Goal: Register for event/course

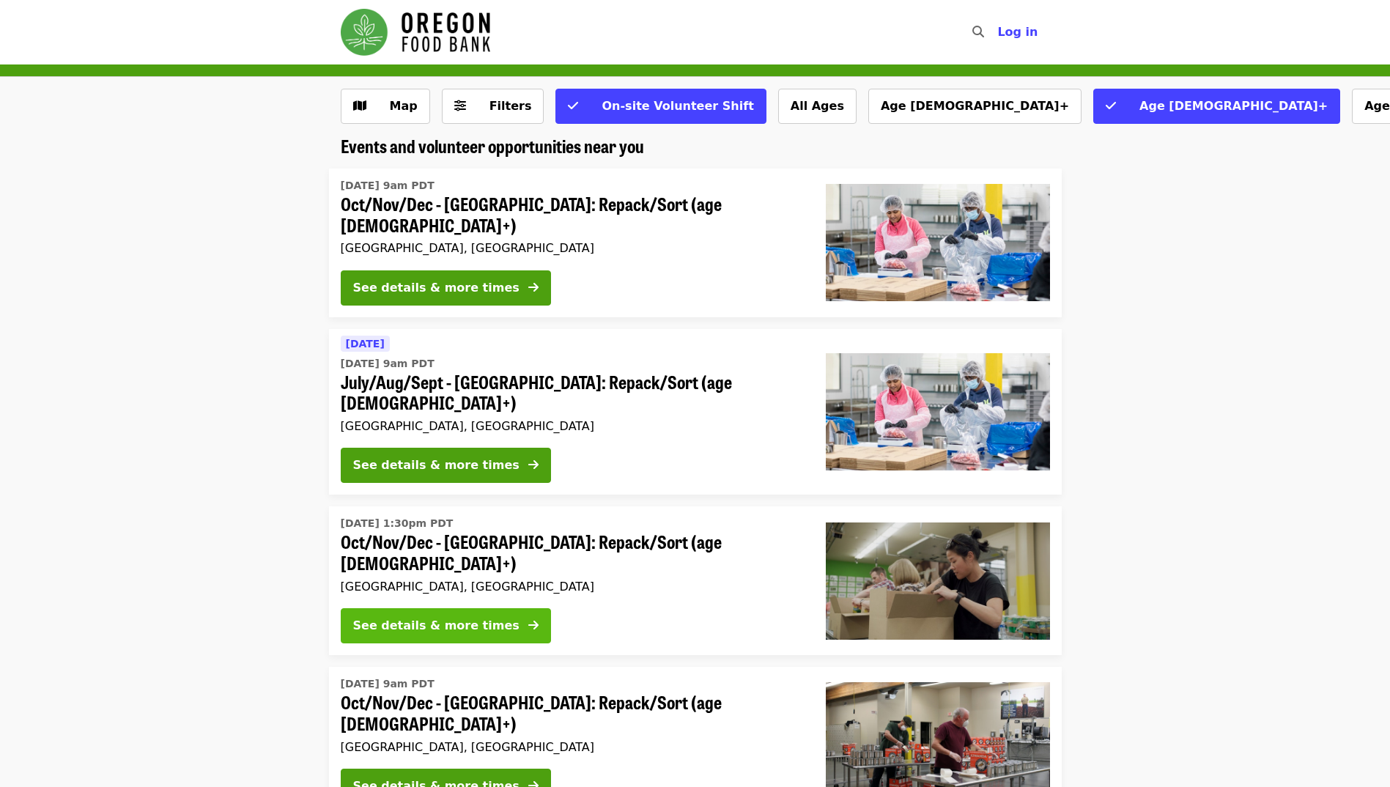
click at [435, 617] on div "See details & more times" at bounding box center [436, 626] width 166 height 18
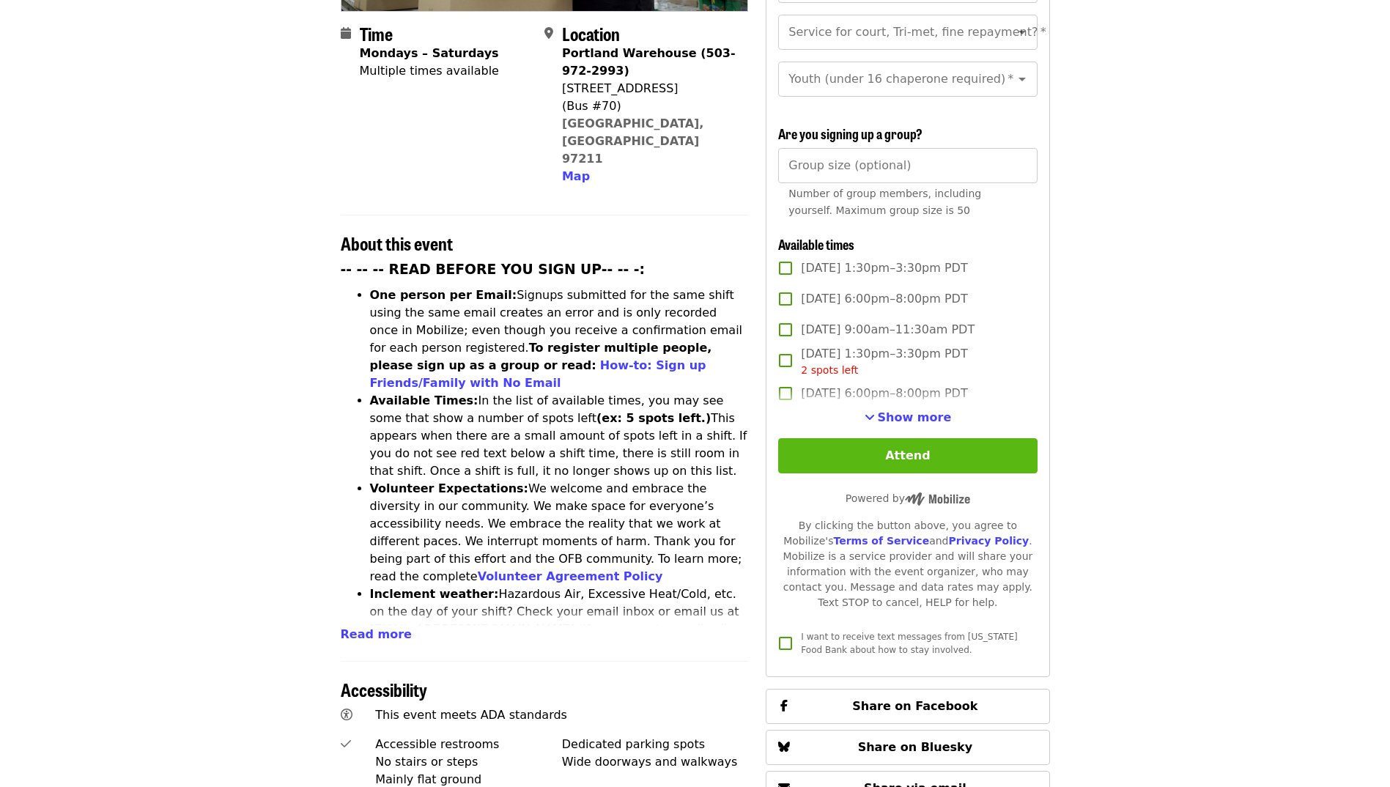
click at [923, 451] on button "Attend" at bounding box center [907, 455] width 259 height 35
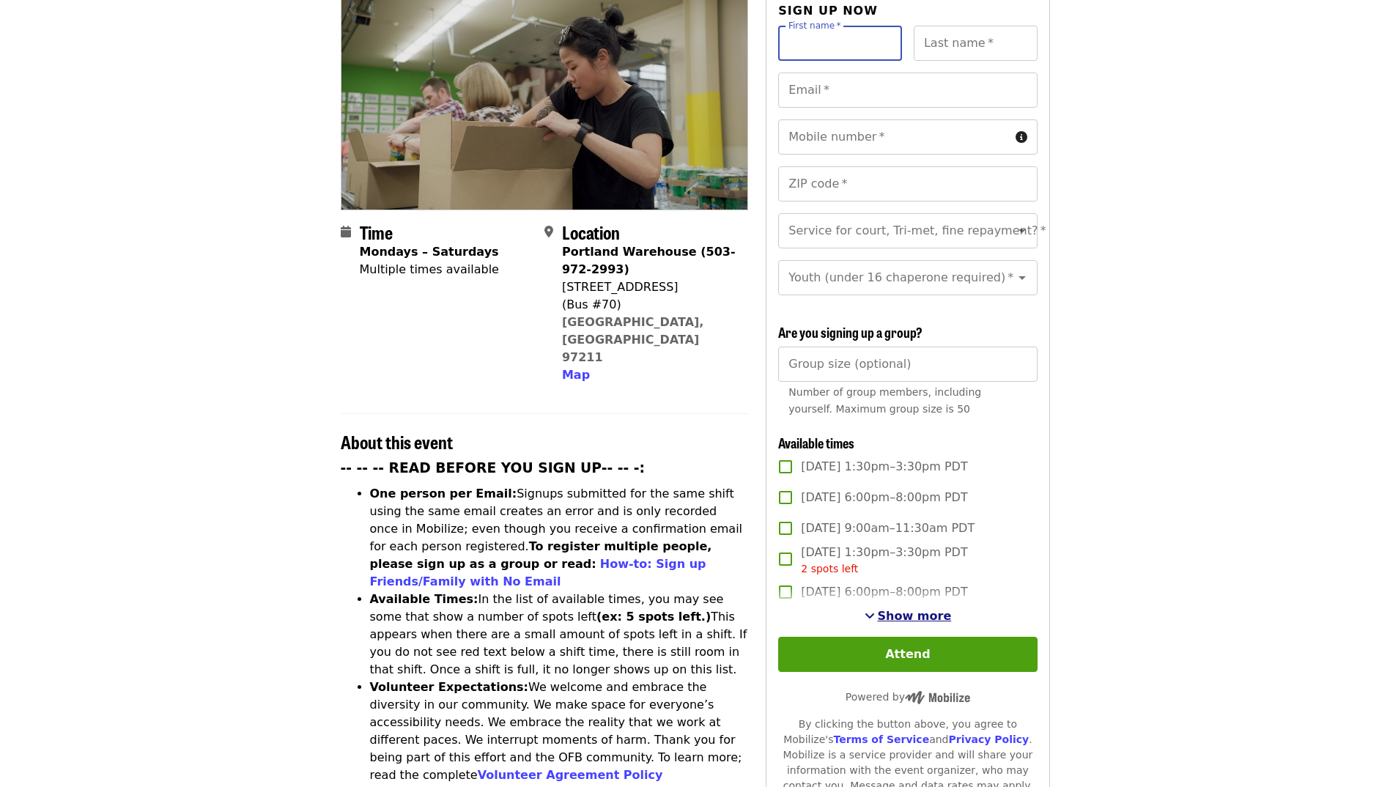
click at [910, 609] on span "Show more" at bounding box center [915, 616] width 74 height 14
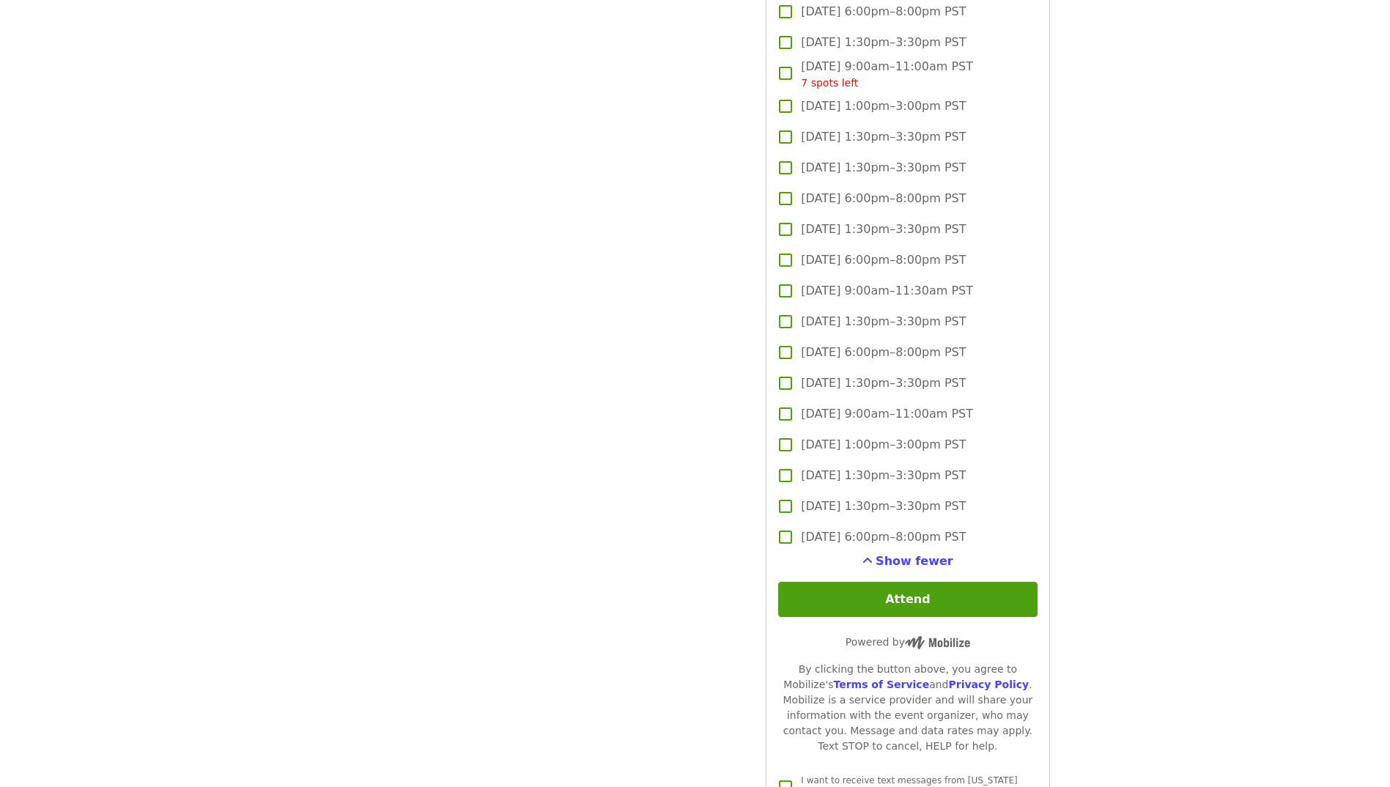
scroll to position [4020, 0]
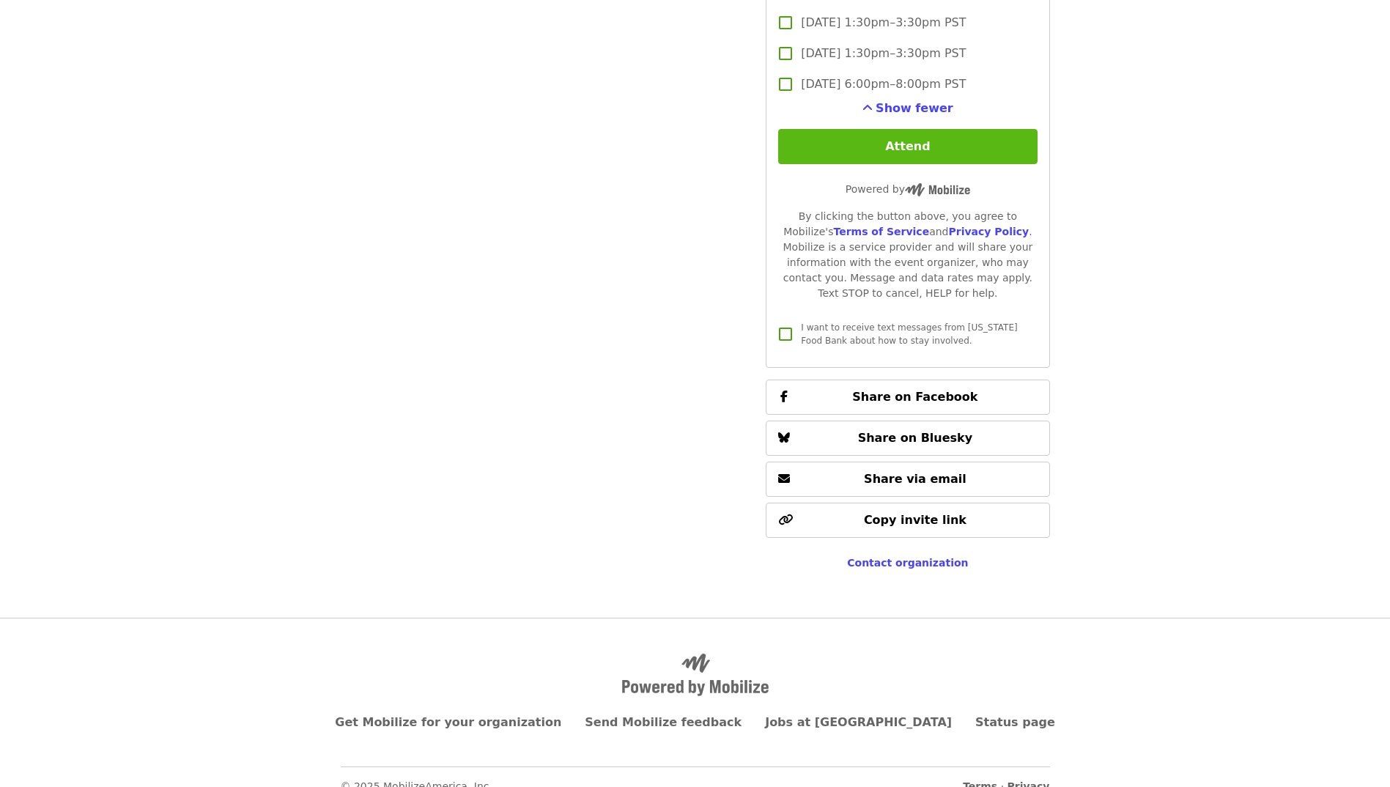
click at [896, 142] on button "Attend" at bounding box center [907, 146] width 259 height 35
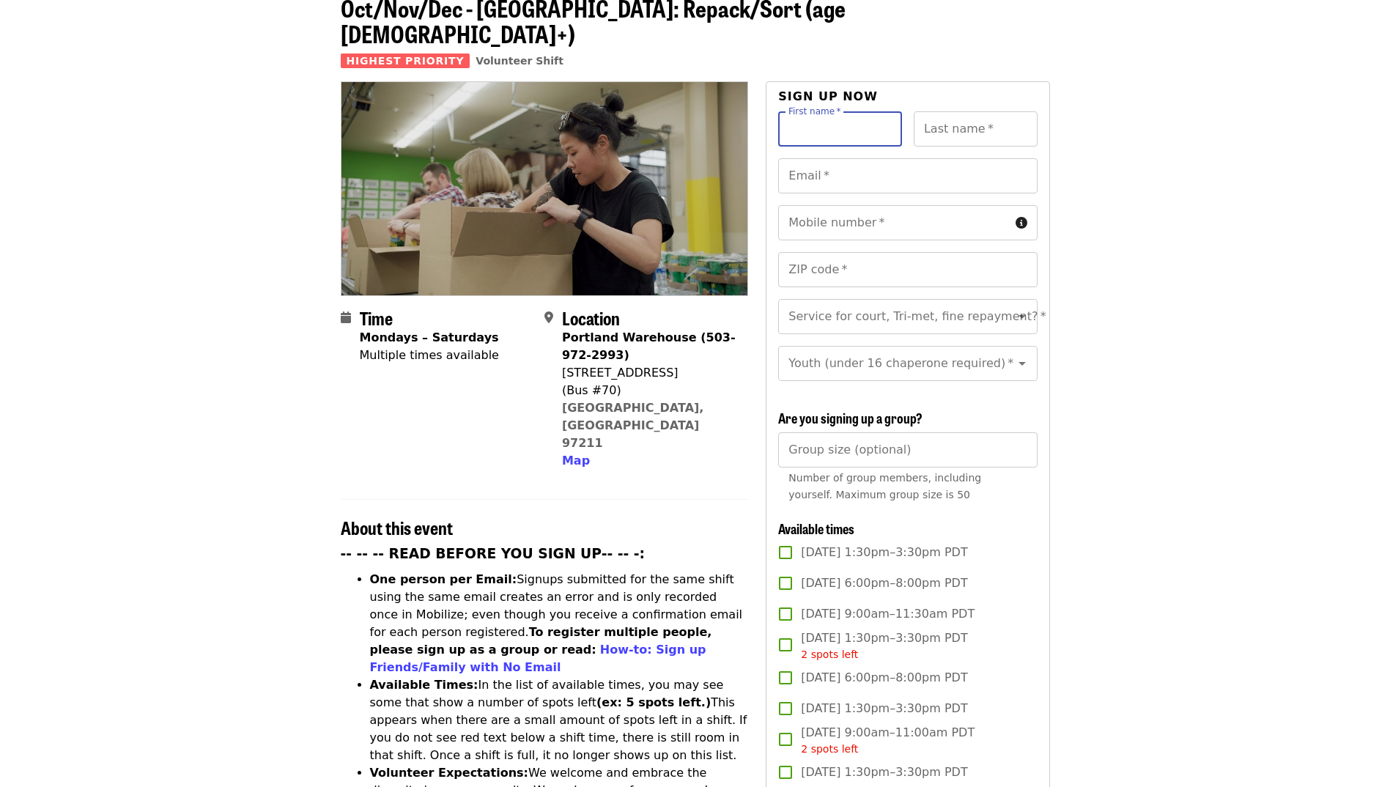
scroll to position [0, 0]
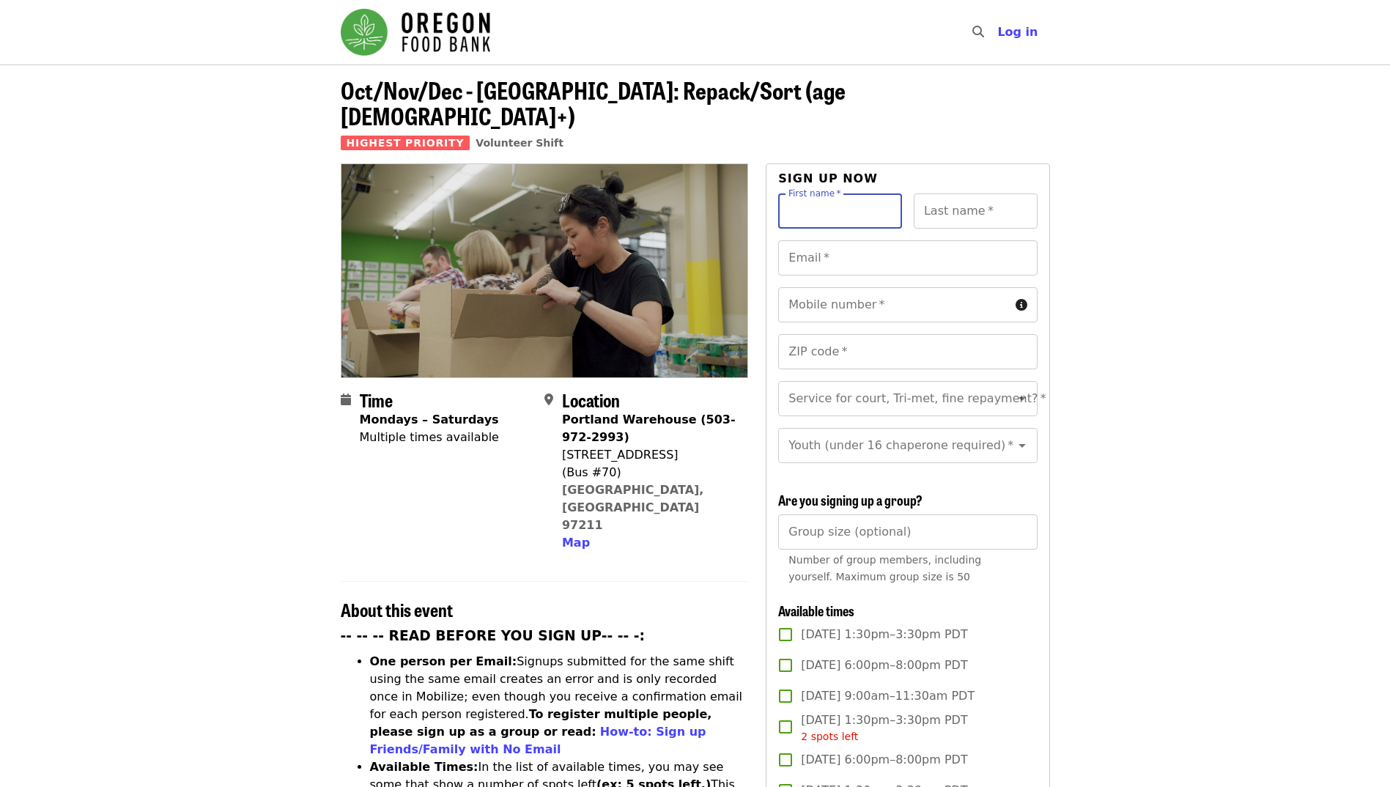
click at [794, 193] on input "First name   *" at bounding box center [840, 210] width 124 height 35
type input "*****"
type input "*******"
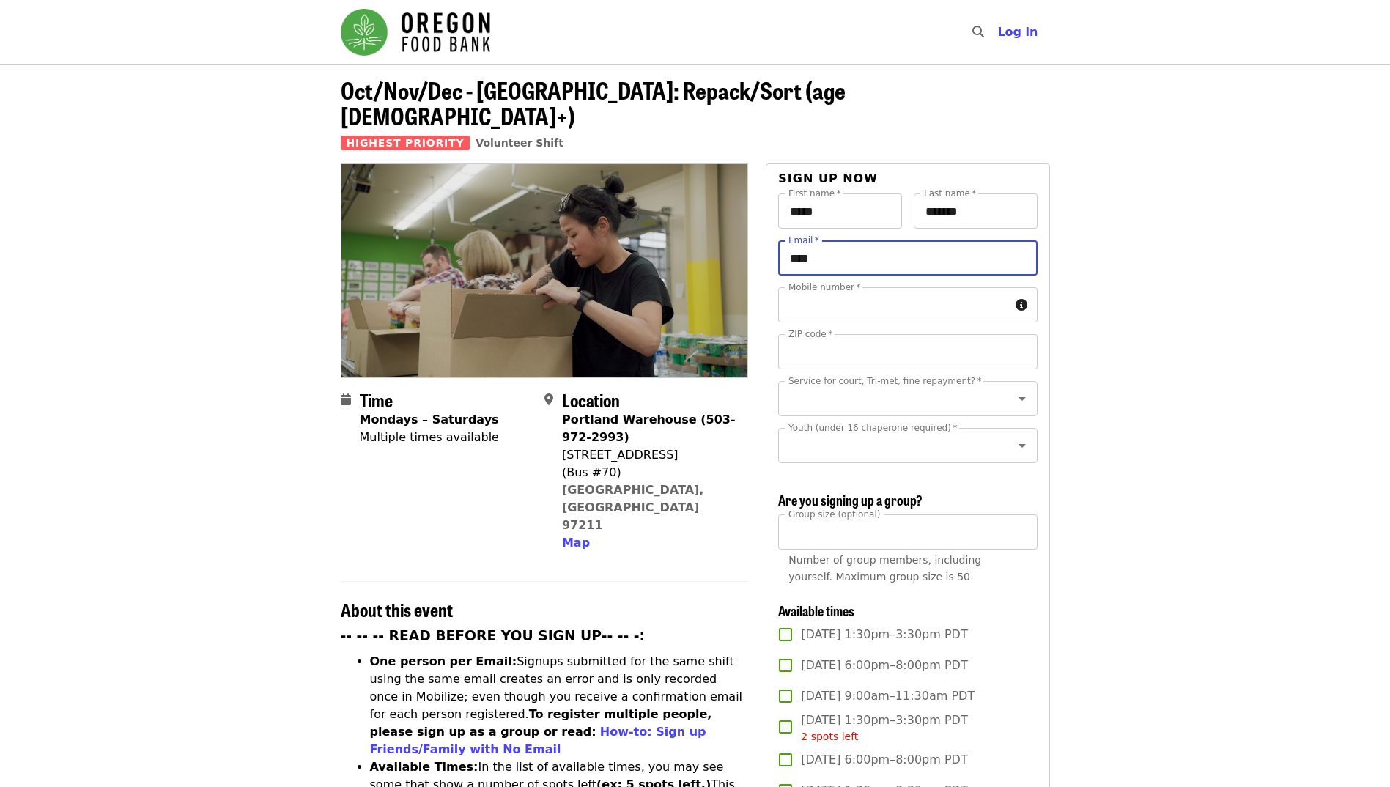
type input "**********"
type input "*****"
type input "**"
type input "**********"
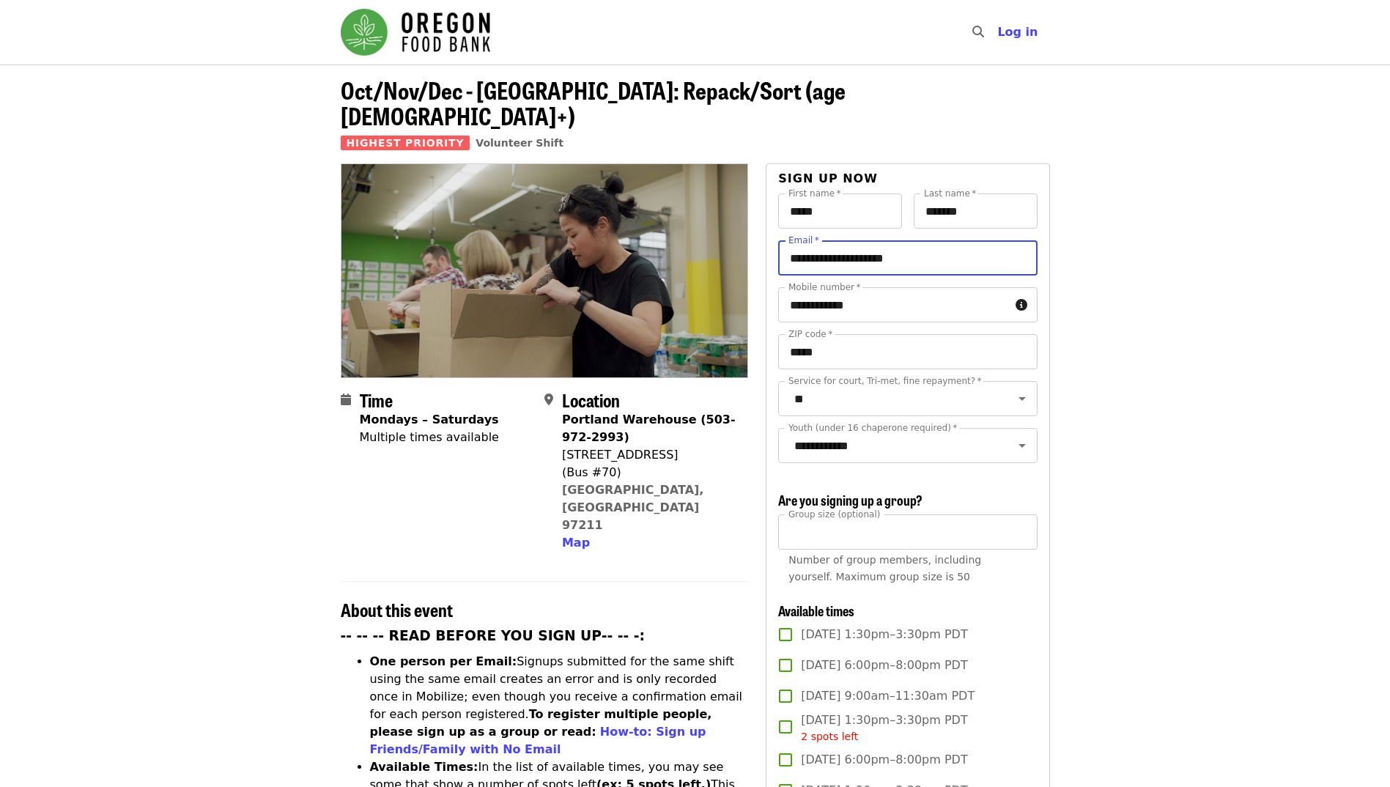
type input "*"
click at [833, 409] on li "No" at bounding box center [902, 412] width 248 height 26
click at [1019, 443] on icon "Close" at bounding box center [1022, 445] width 7 height 4
click at [996, 438] on icon "Clear" at bounding box center [1003, 445] width 15 height 15
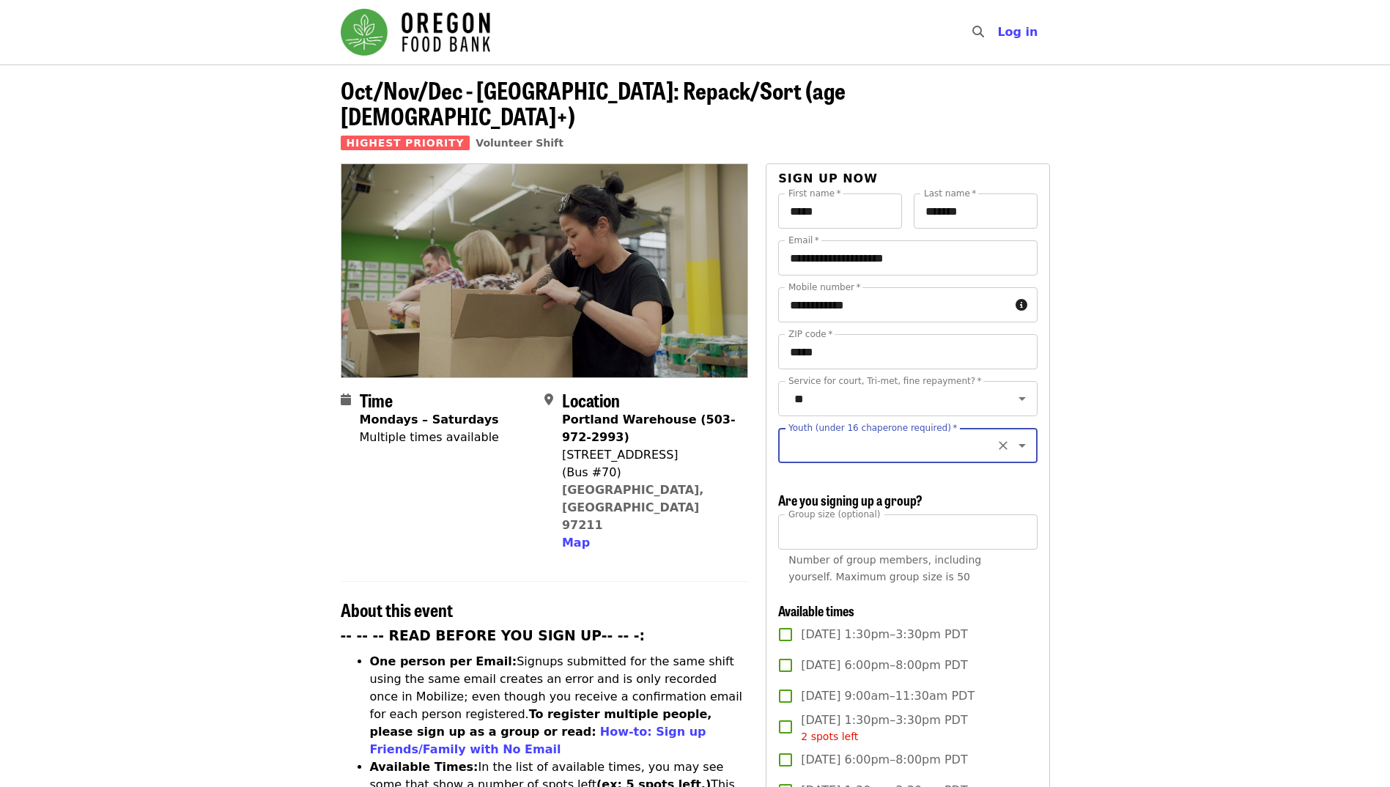
click at [885, 432] on input "Youth (under 16 chaperone required)   *" at bounding box center [889, 446] width 199 height 28
click at [844, 495] on li "Under 16" at bounding box center [902, 497] width 248 height 26
type input "********"
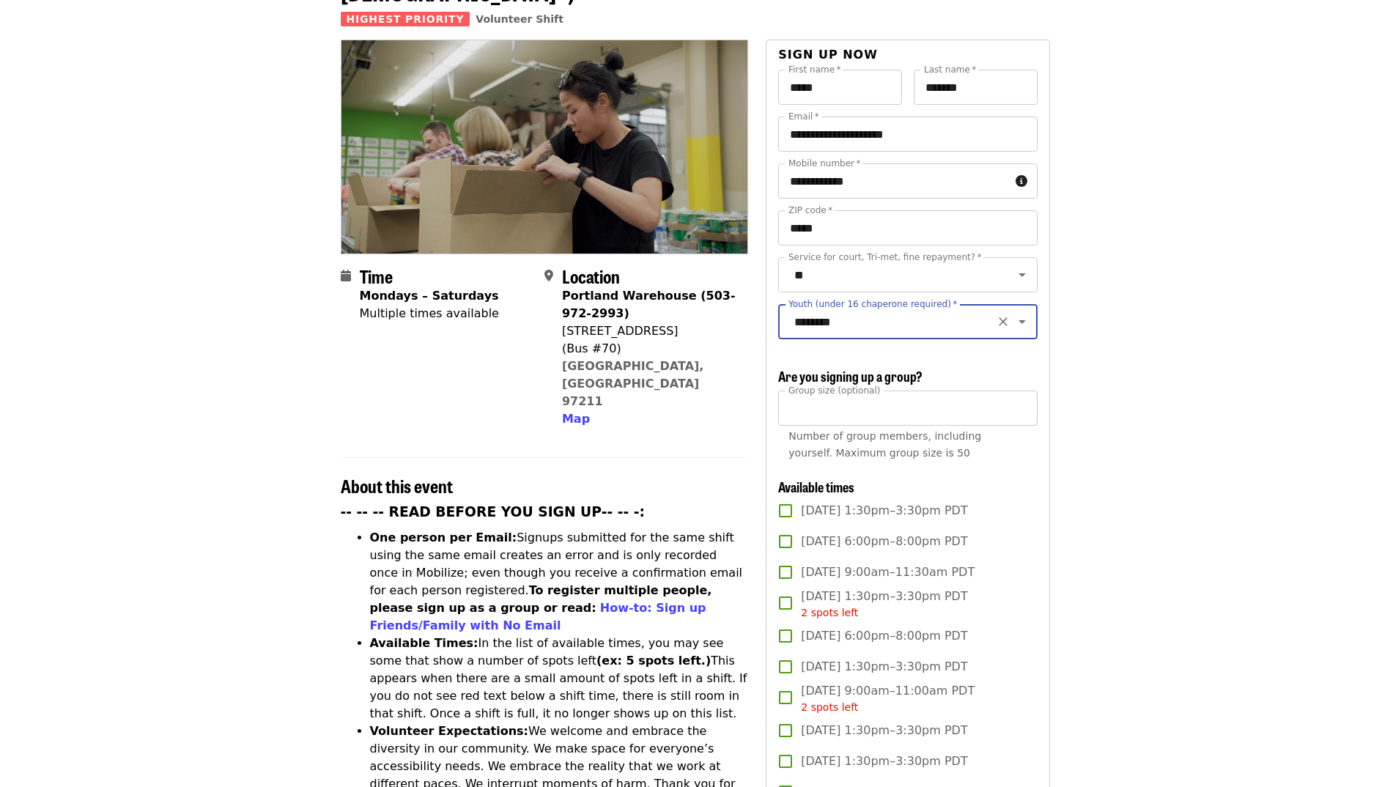
scroll to position [147, 0]
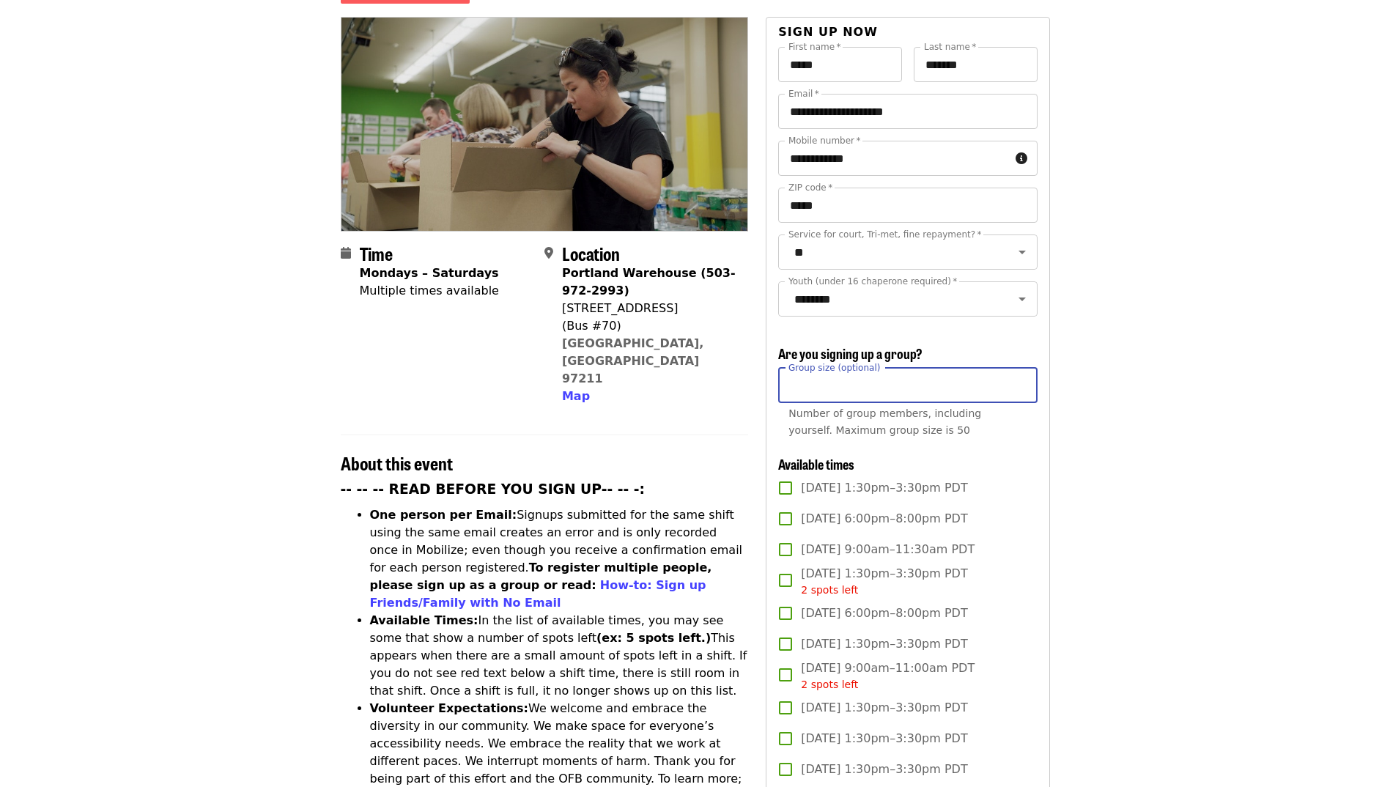
drag, startPoint x: 797, startPoint y: 378, endPoint x: 781, endPoint y: 377, distance: 16.1
click at [781, 377] on input "*" at bounding box center [907, 385] width 259 height 35
type input "*"
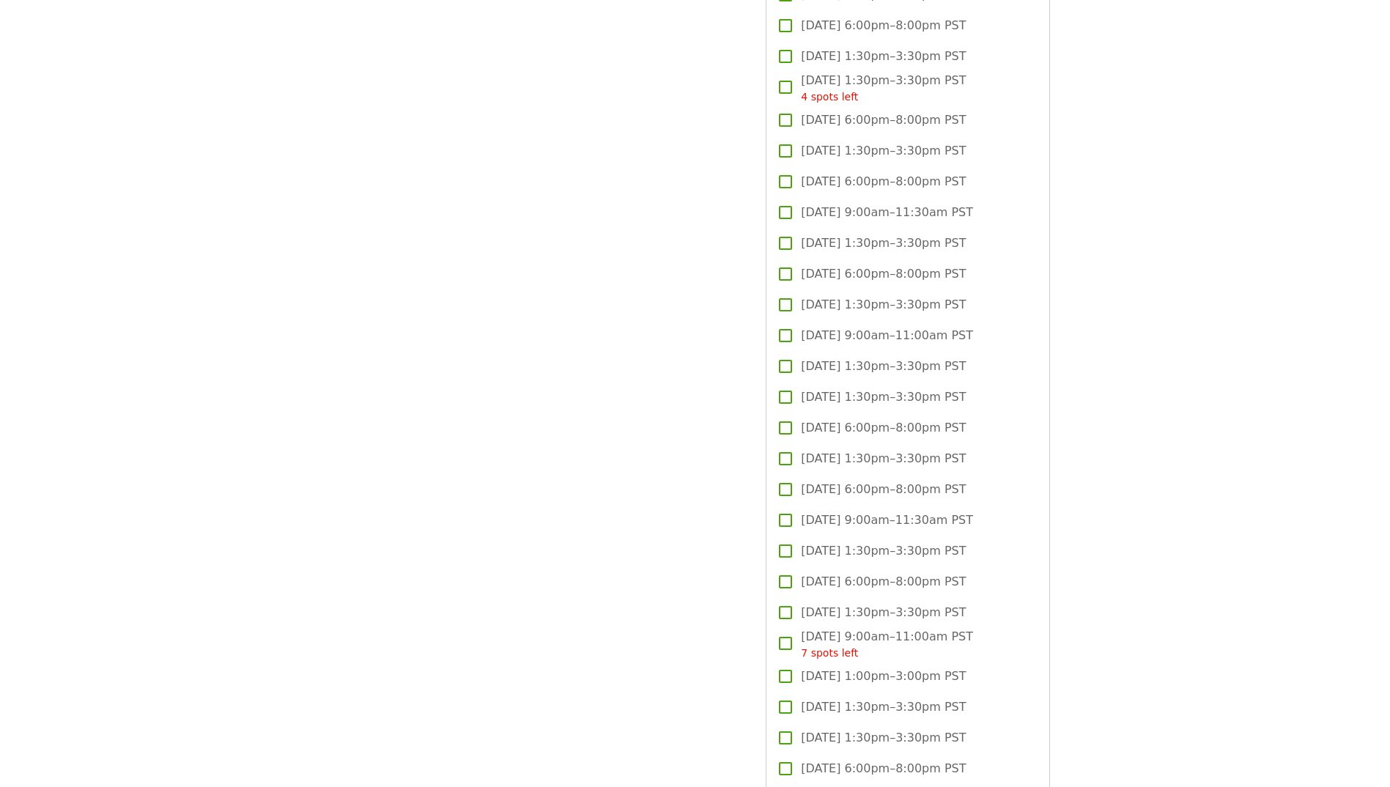
scroll to position [3664, 0]
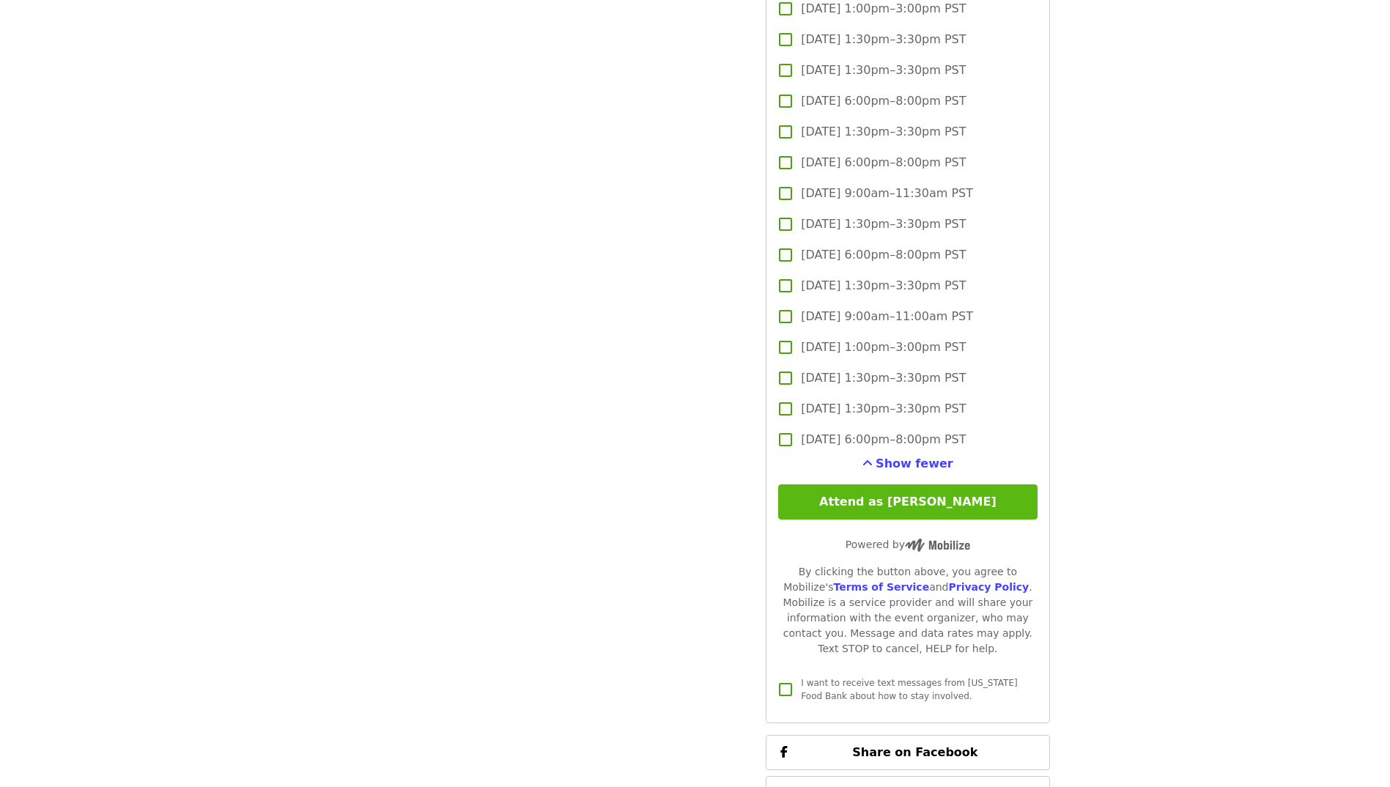
click at [900, 500] on button "Attend as [PERSON_NAME]" at bounding box center [907, 501] width 259 height 35
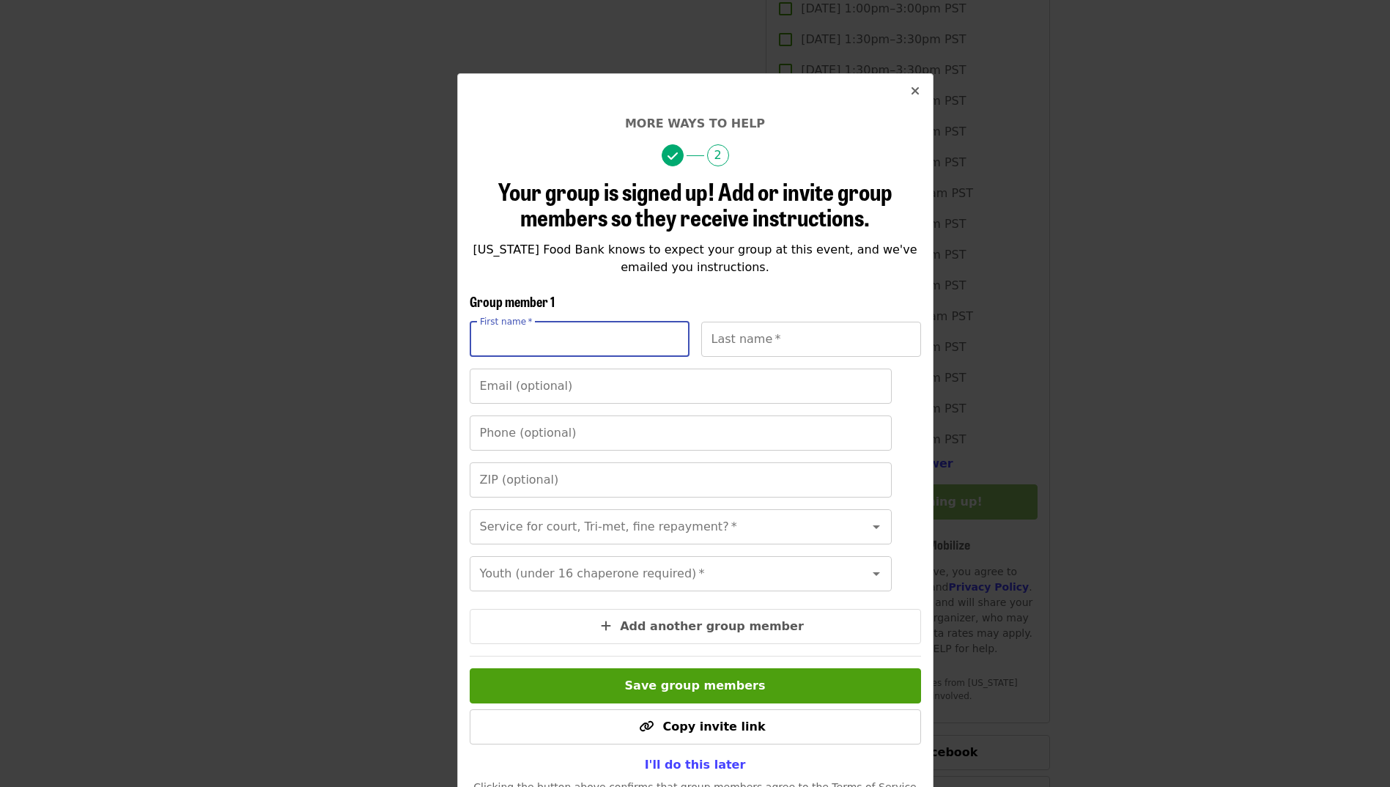
click at [583, 350] on input "First name   *" at bounding box center [580, 339] width 220 height 35
click at [918, 175] on div "More ways to help 2 Your group is signed up! Add or invite group members so the…" at bounding box center [695, 462] width 476 height 779
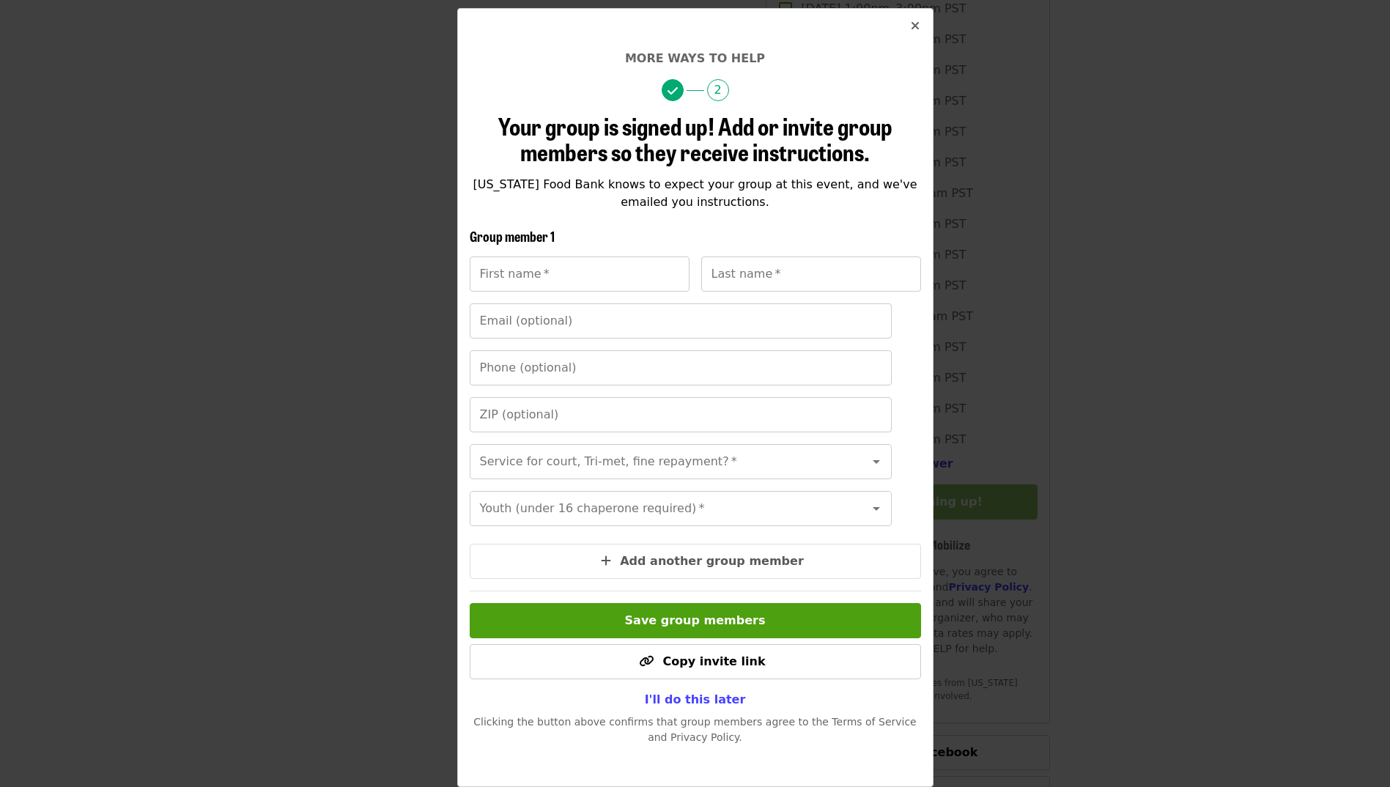
scroll to position [87, 0]
click at [705, 698] on span "I'll do this later" at bounding box center [695, 700] width 101 height 14
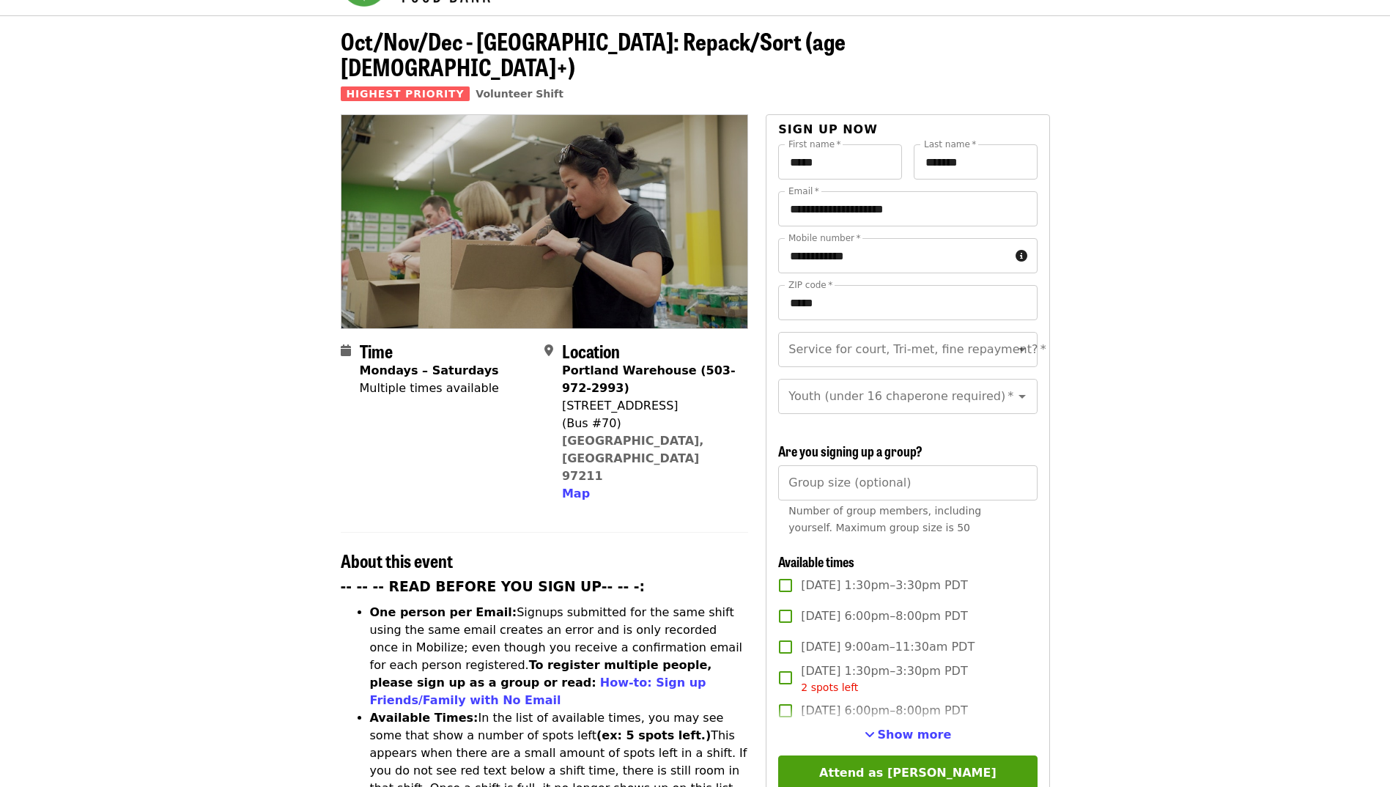
scroll to position [73, 0]
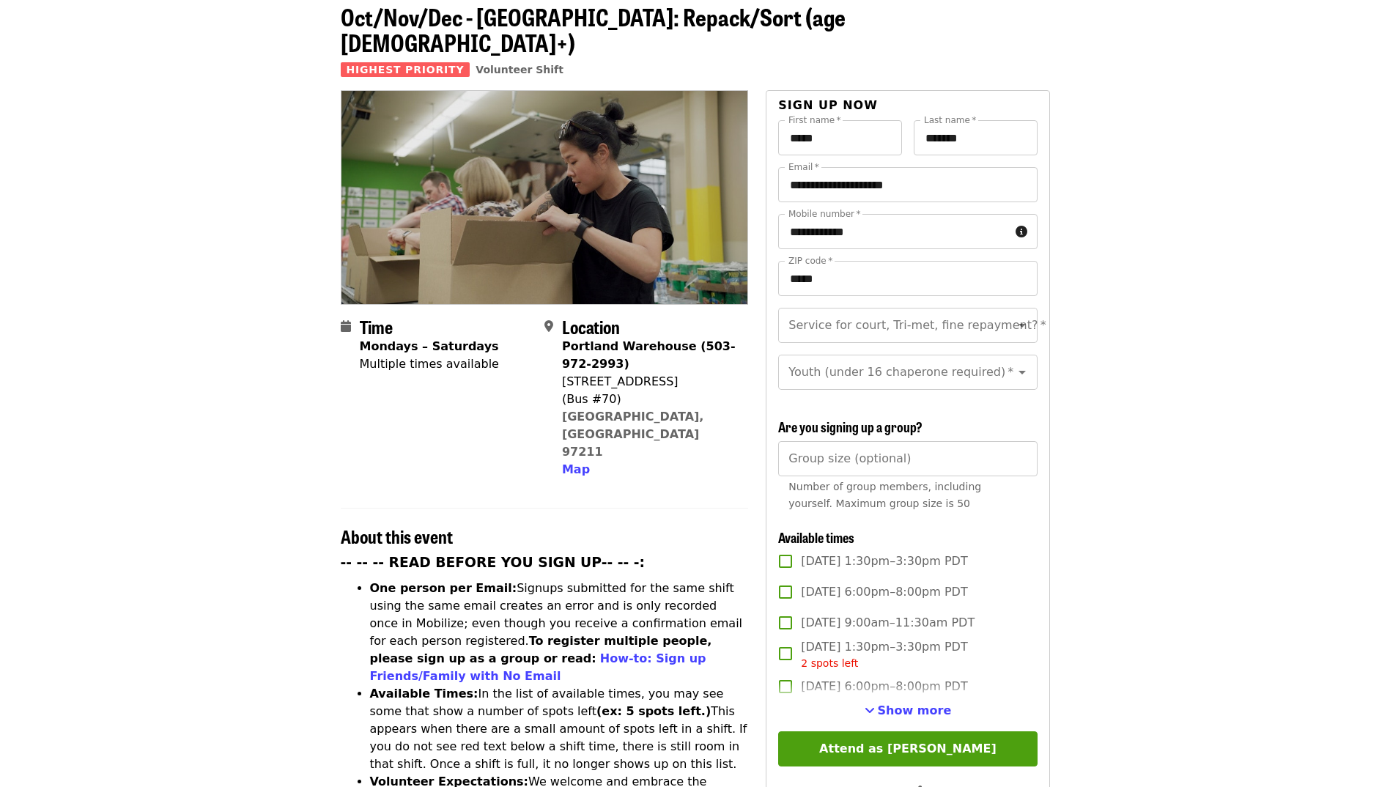
click at [934, 709] on span "Show more" at bounding box center [915, 711] width 74 height 14
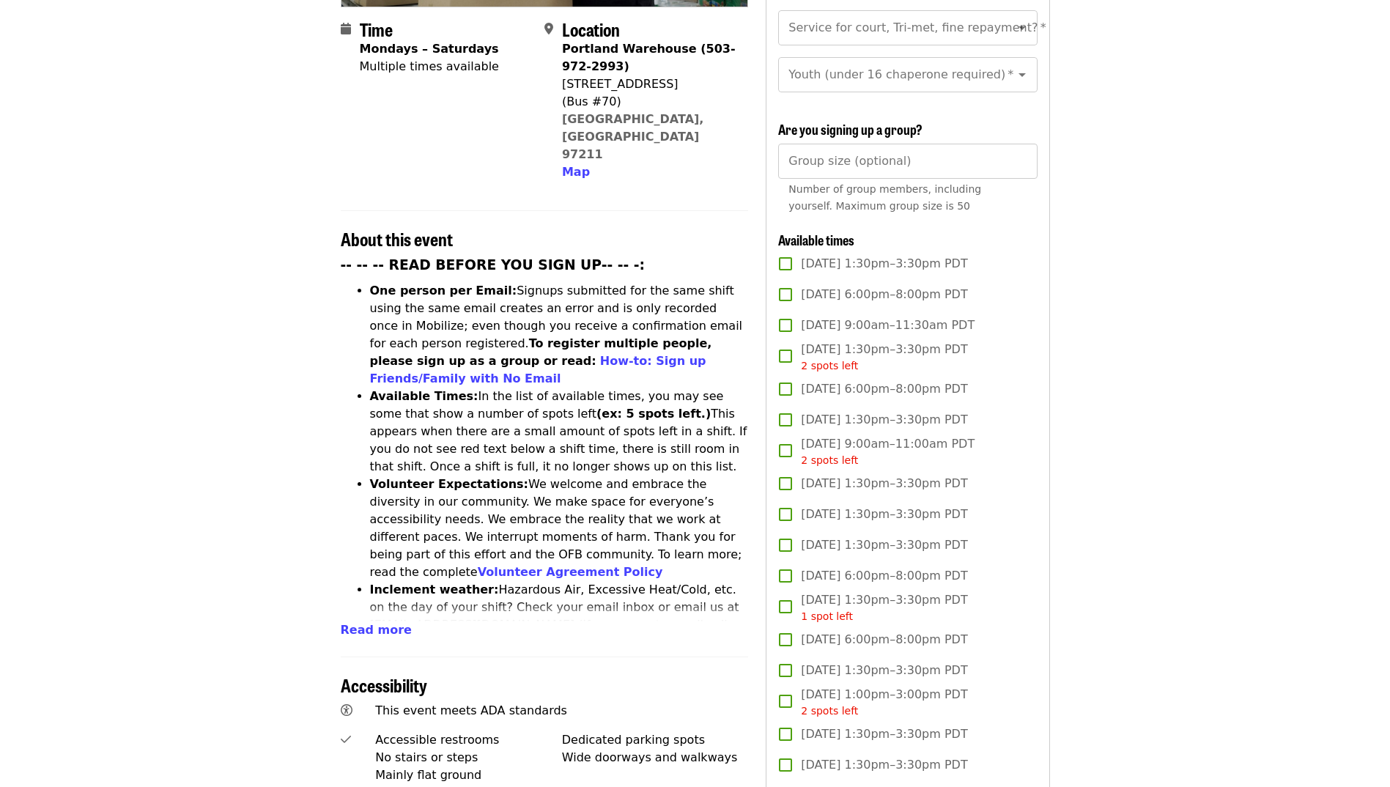
scroll to position [0, 0]
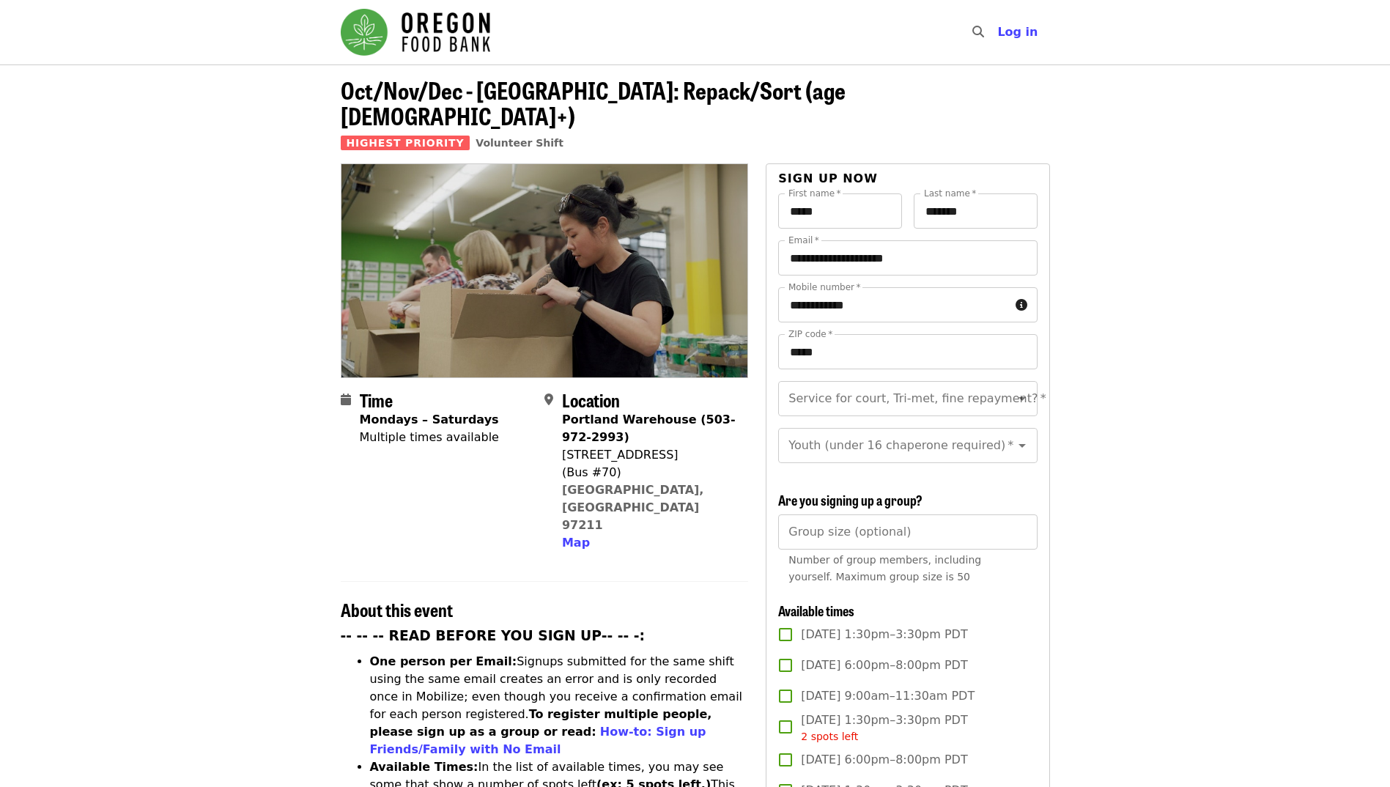
click at [433, 25] on img "Main navigation" at bounding box center [416, 32] width 150 height 47
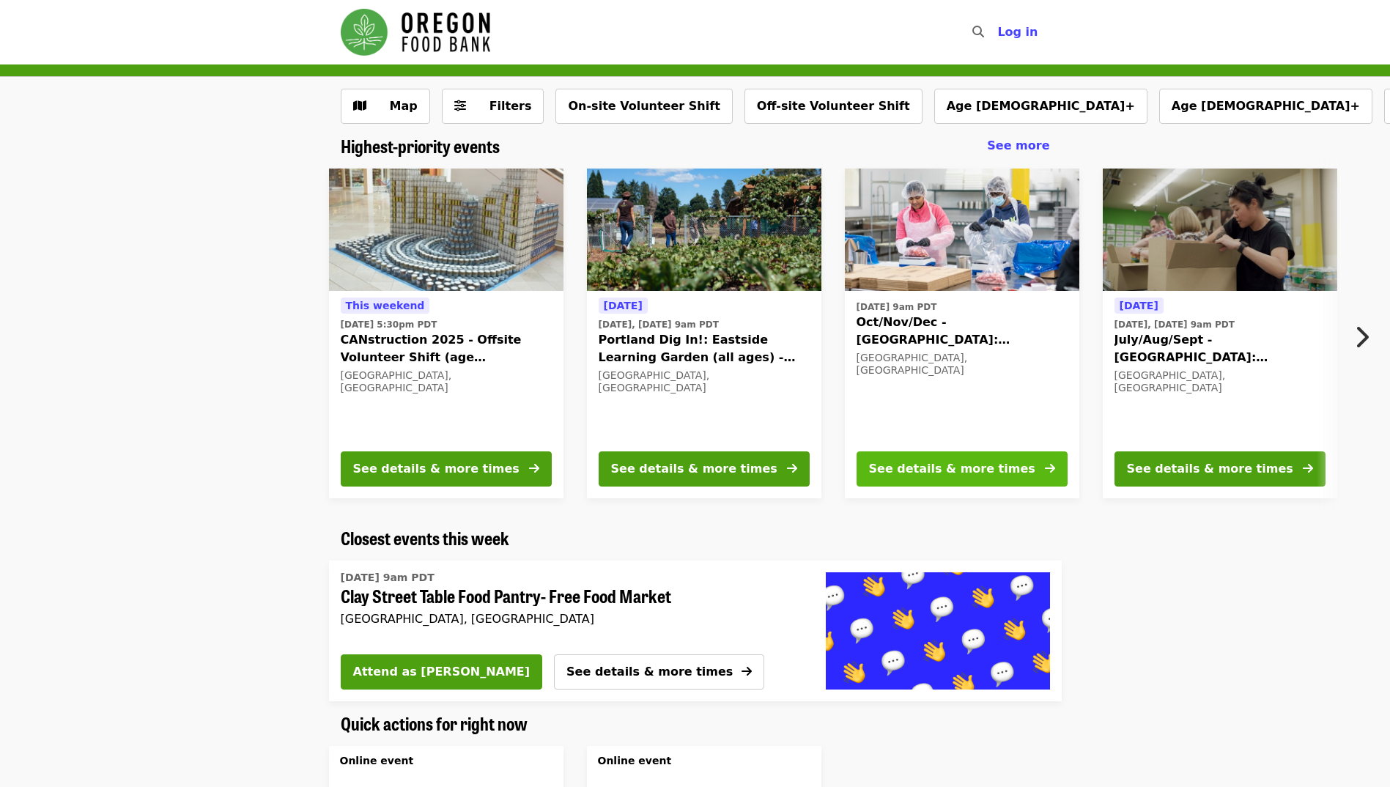
click at [956, 468] on div "See details & more times" at bounding box center [952, 469] width 166 height 18
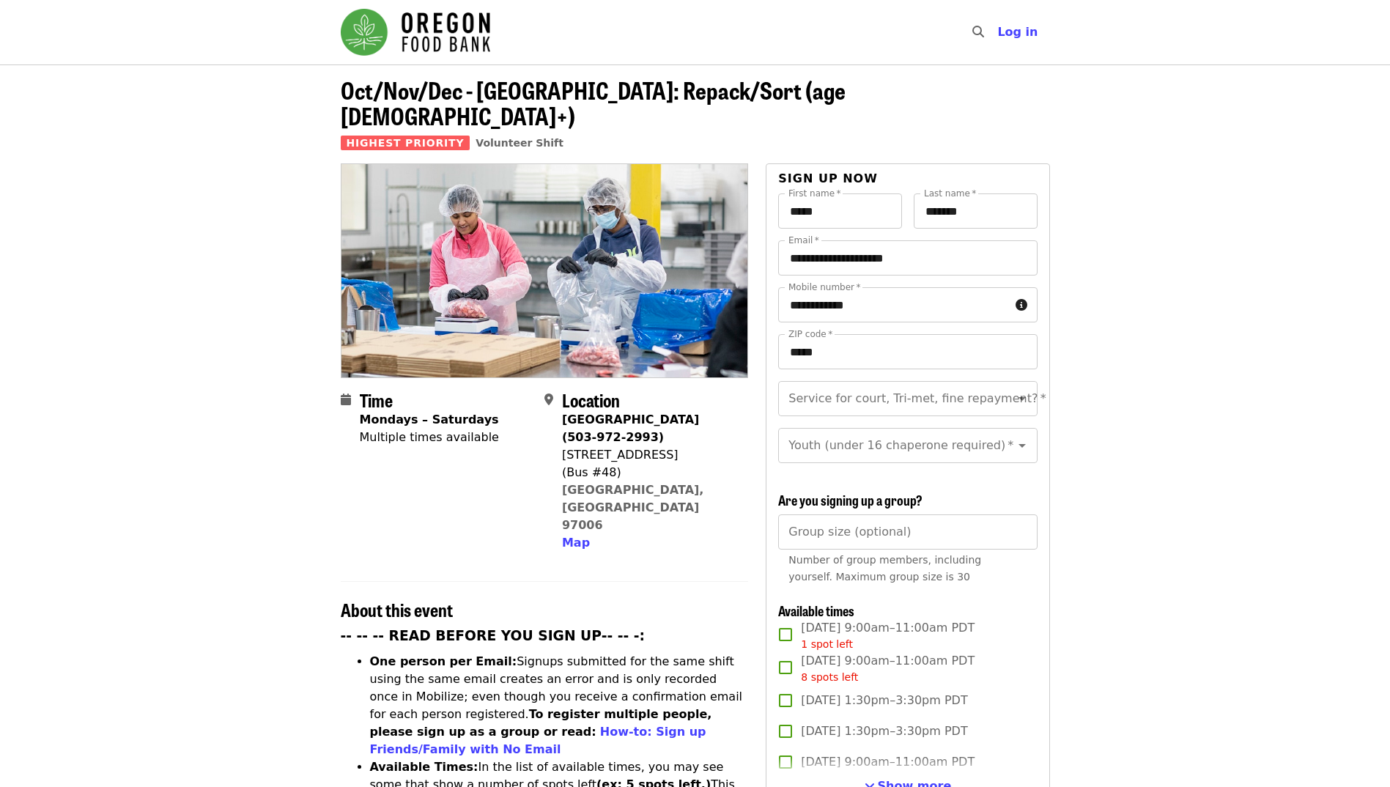
scroll to position [366, 0]
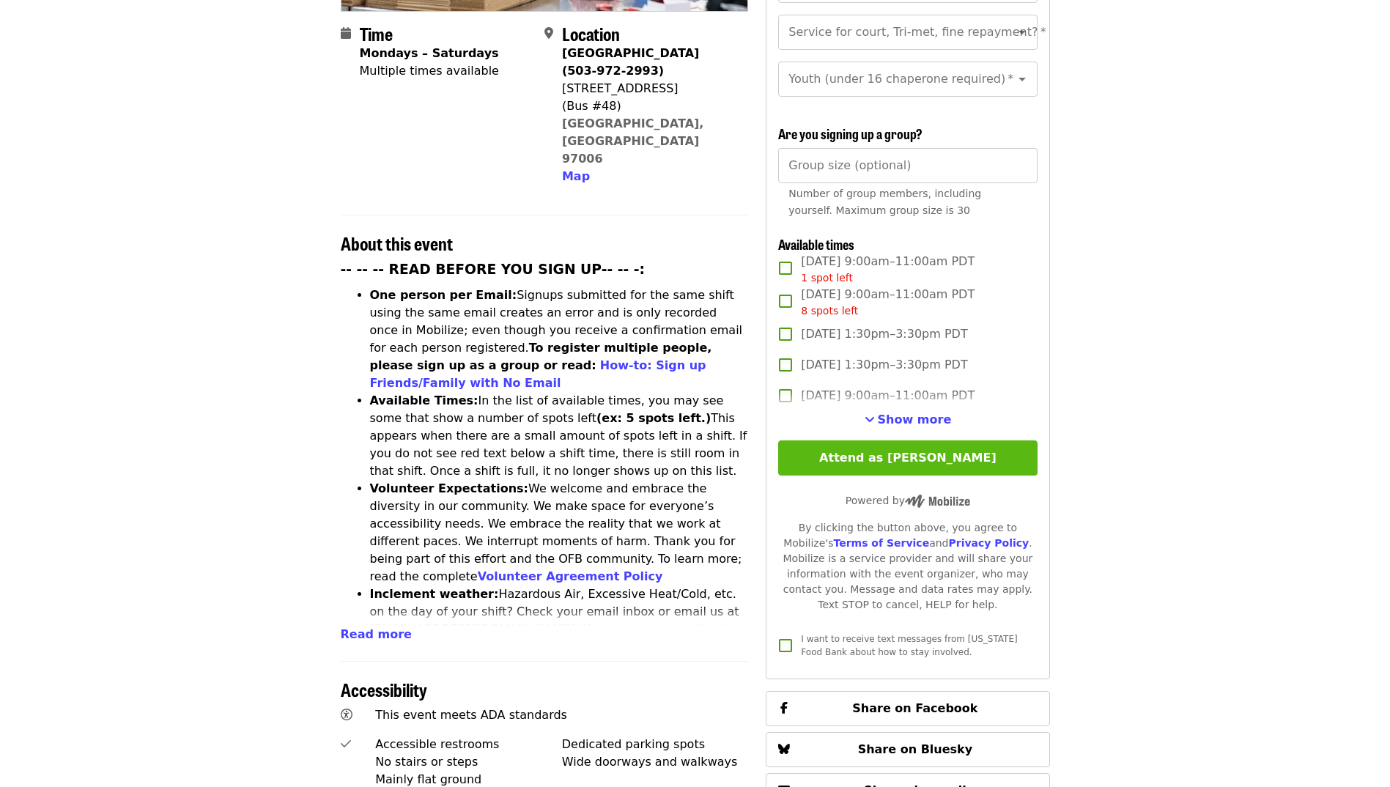
click at [923, 454] on button "Attend as [PERSON_NAME]" at bounding box center [907, 457] width 259 height 35
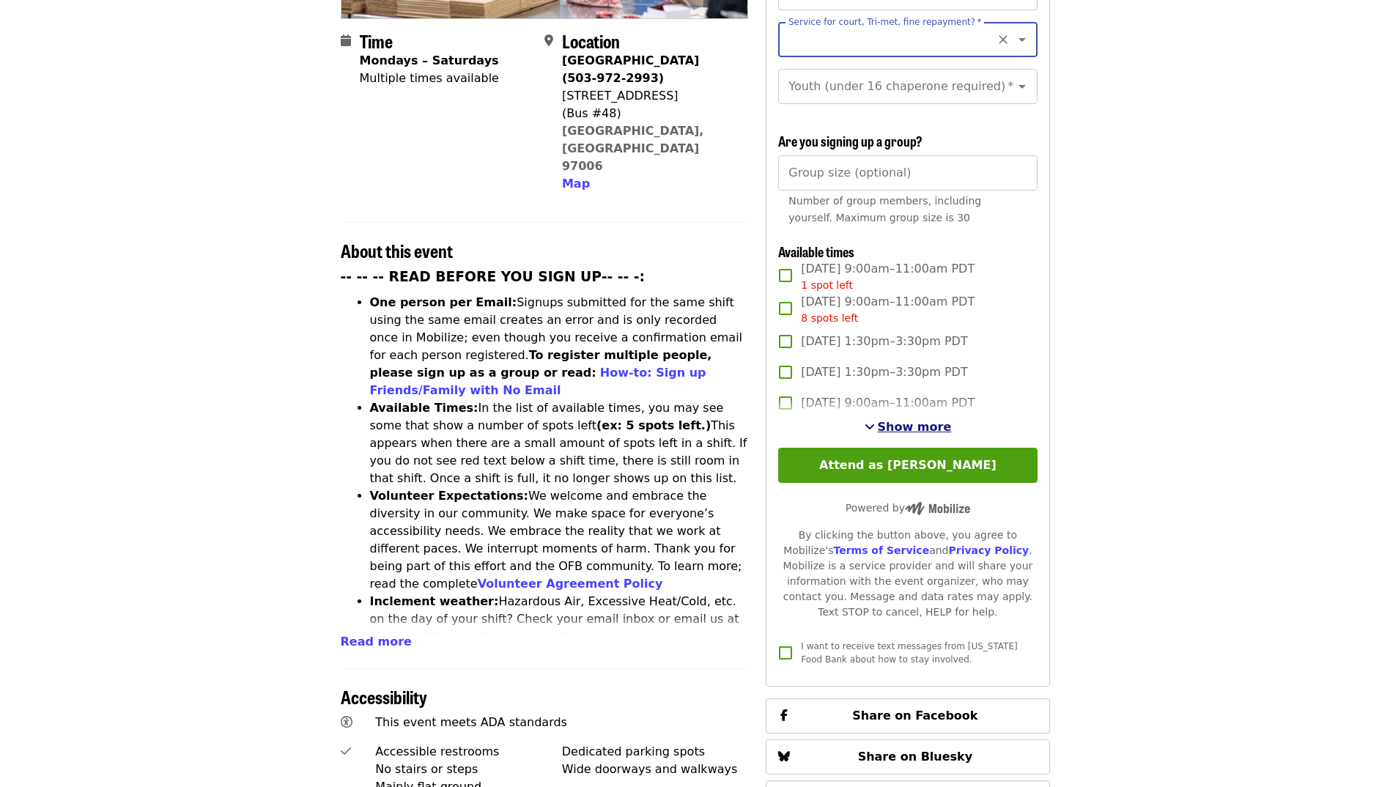
click at [918, 424] on span "Show more" at bounding box center [915, 427] width 74 height 14
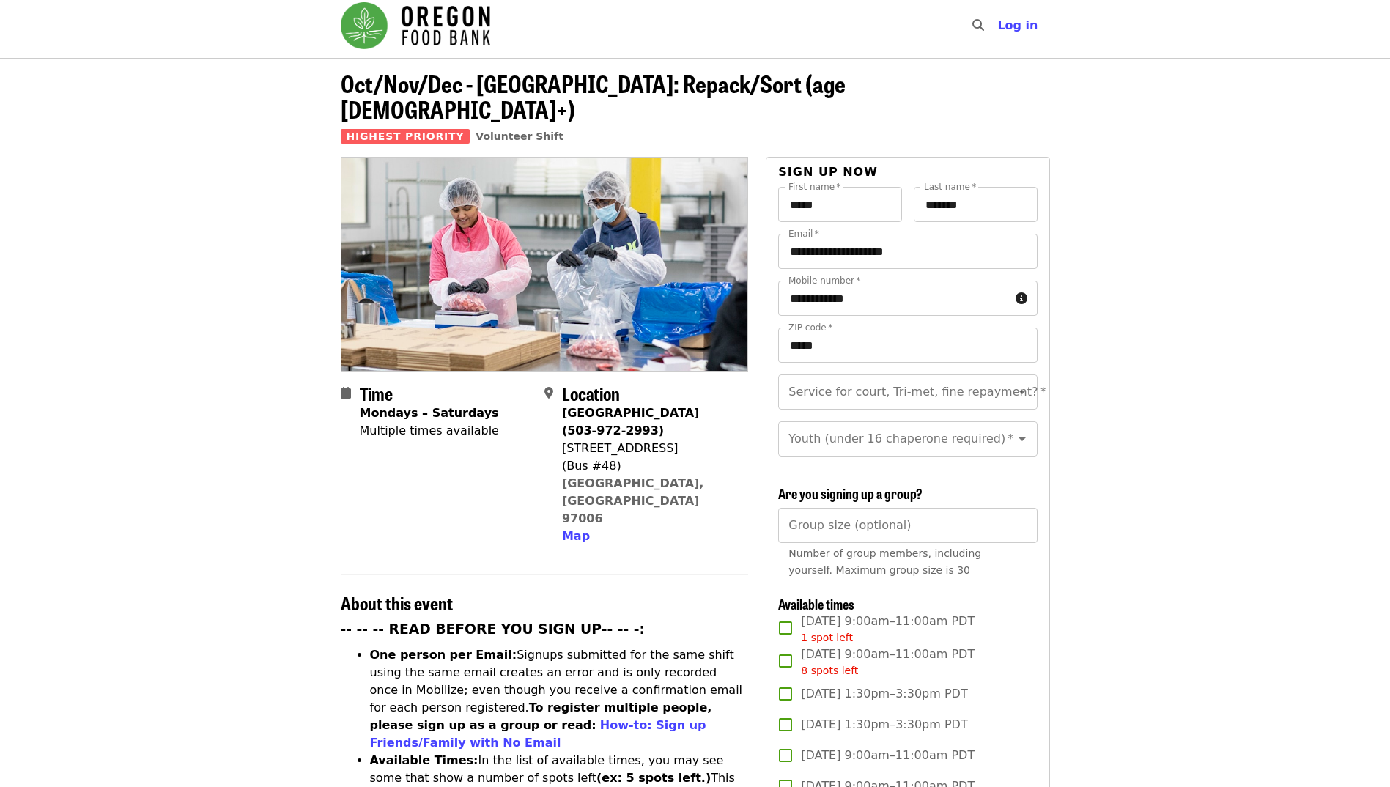
scroll to position [0, 0]
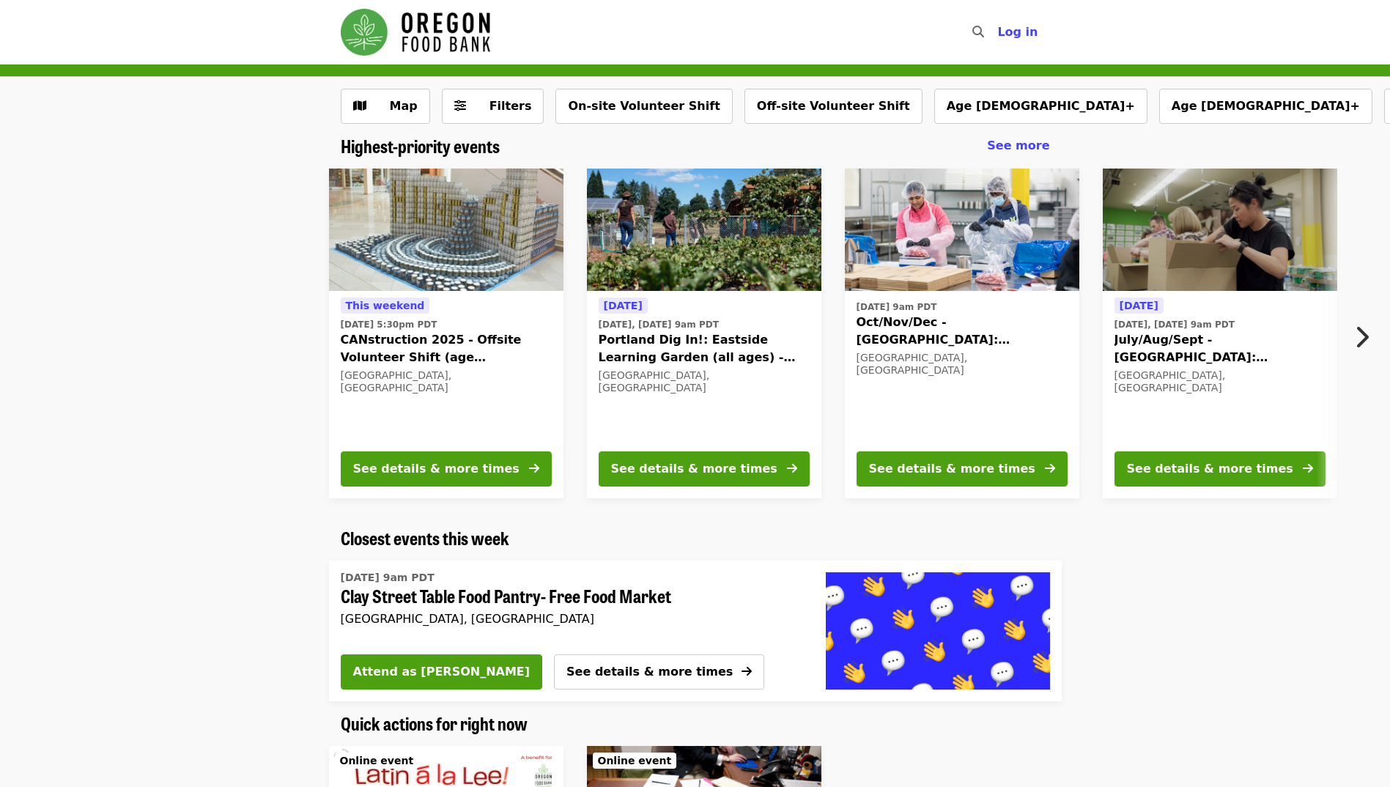
click at [1214, 350] on span "July/Aug/Sept - [GEOGRAPHIC_DATA]: Repack/Sort (age [DEMOGRAPHIC_DATA]+)" at bounding box center [1220, 348] width 211 height 35
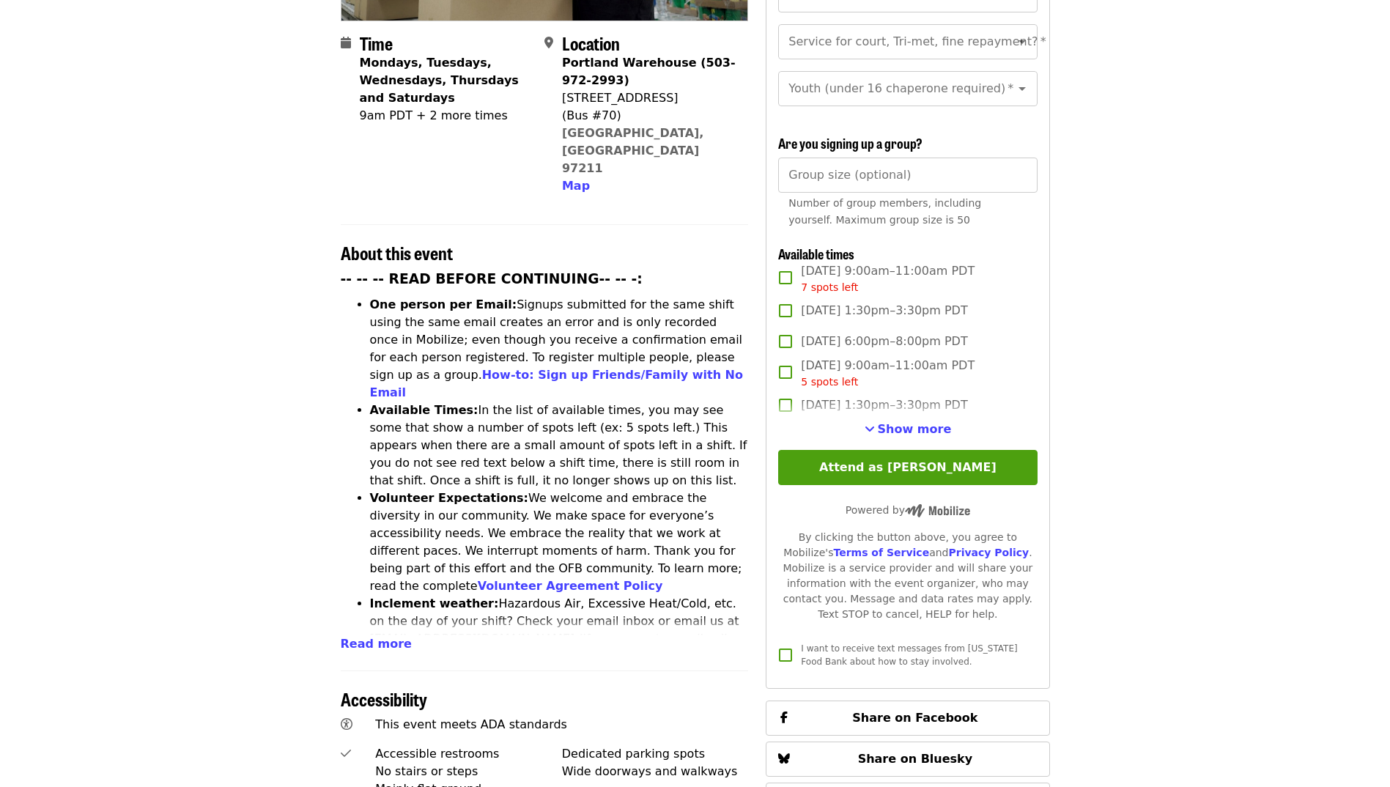
scroll to position [366, 0]
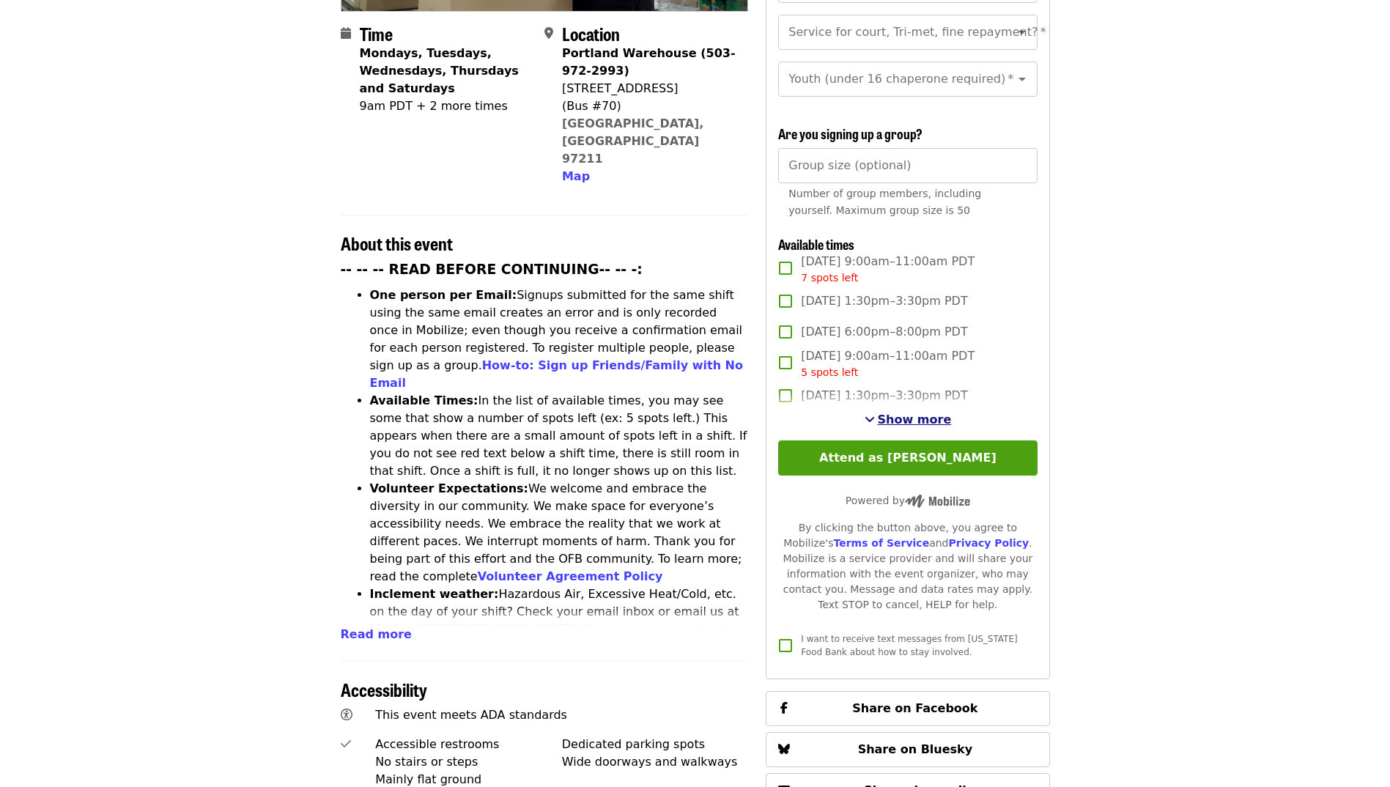
click at [929, 416] on span "Show more" at bounding box center [915, 420] width 74 height 14
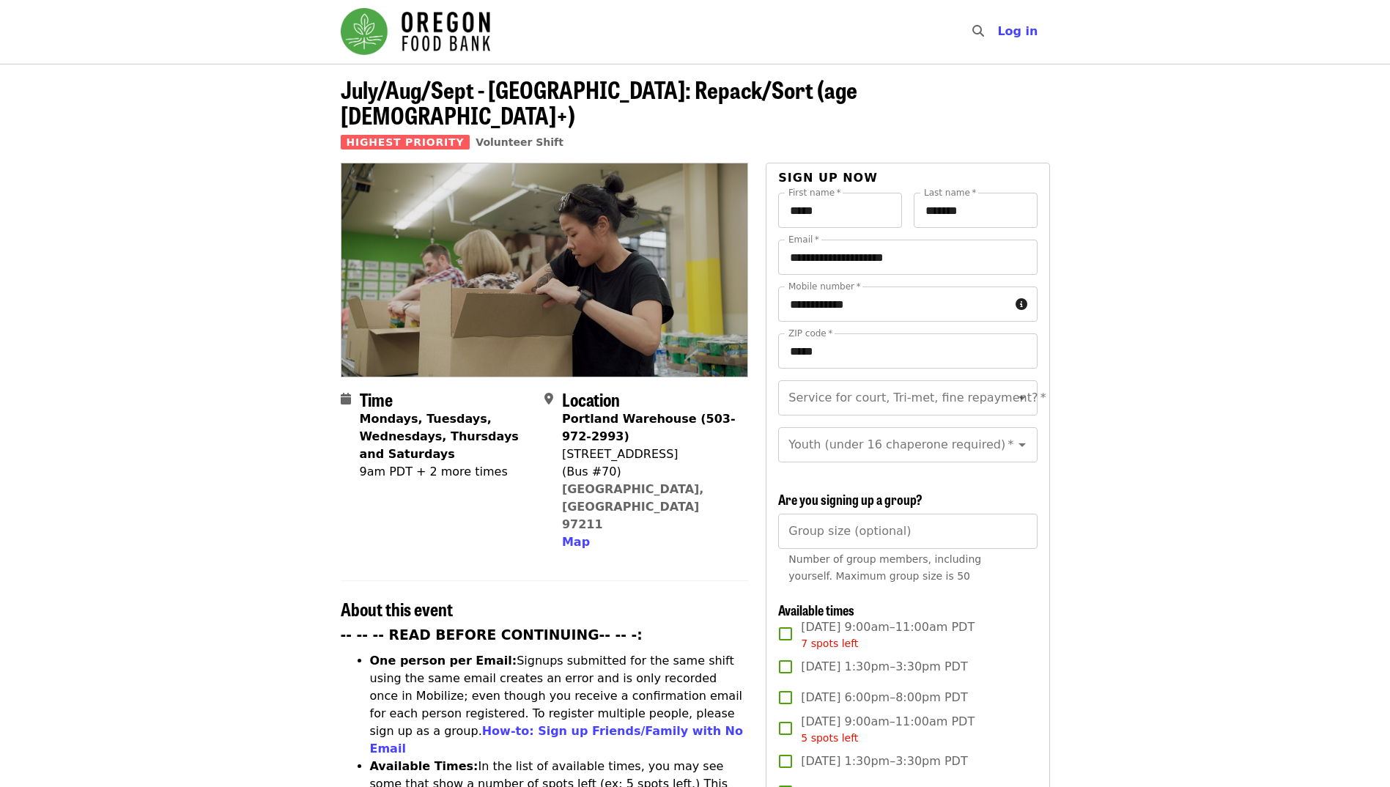
scroll to position [0, 0]
click at [437, 29] on img "Main navigation" at bounding box center [416, 32] width 150 height 47
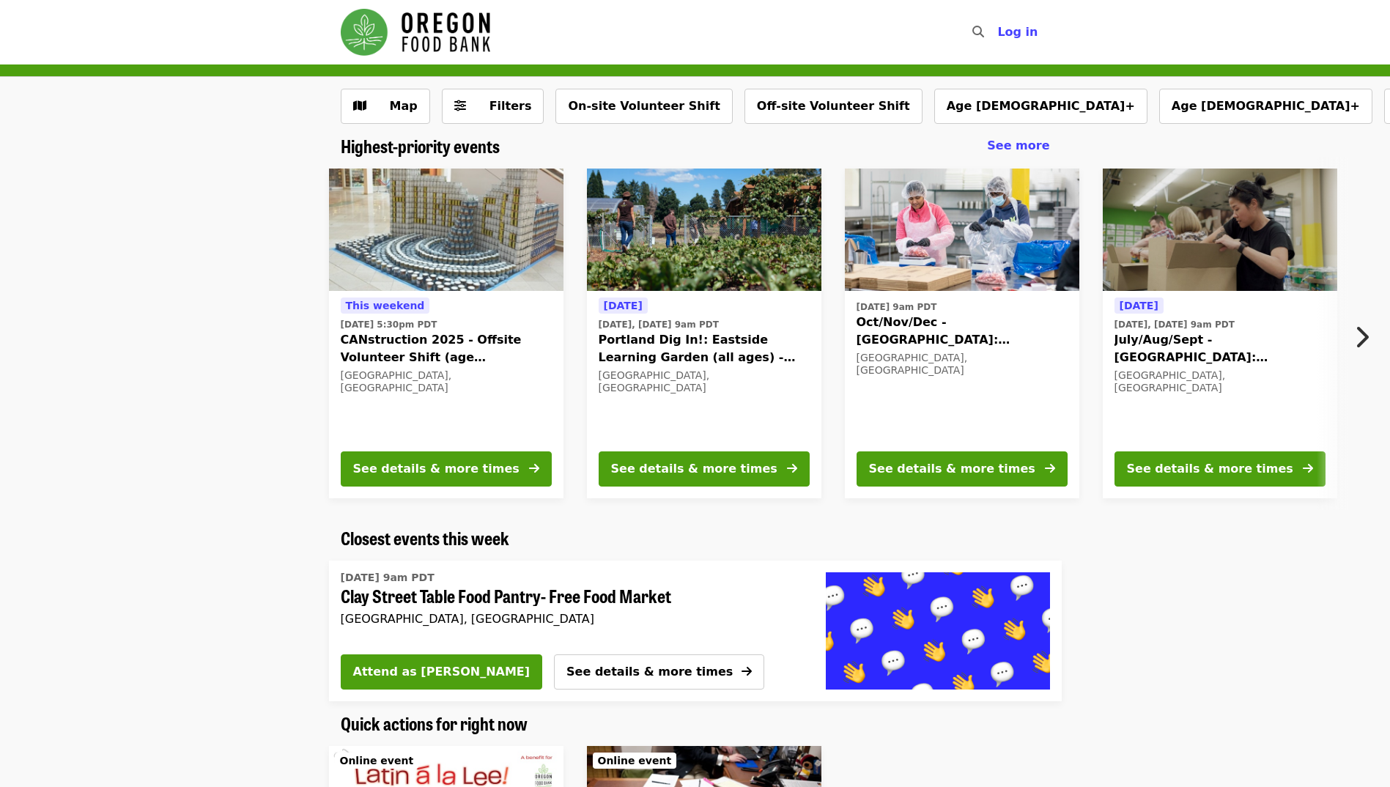
click at [1362, 338] on icon "chevron-right icon" at bounding box center [1361, 337] width 15 height 28
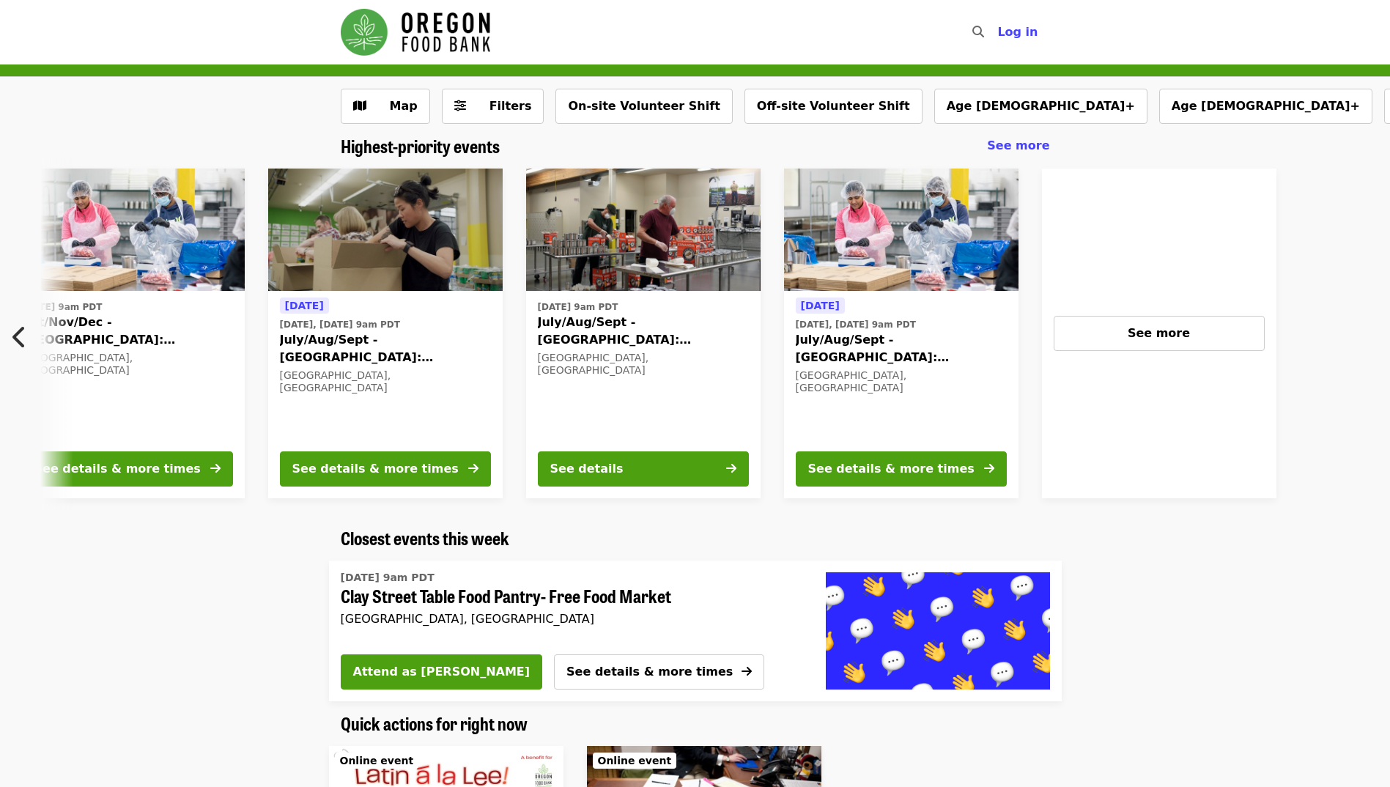
scroll to position [0, 1047]
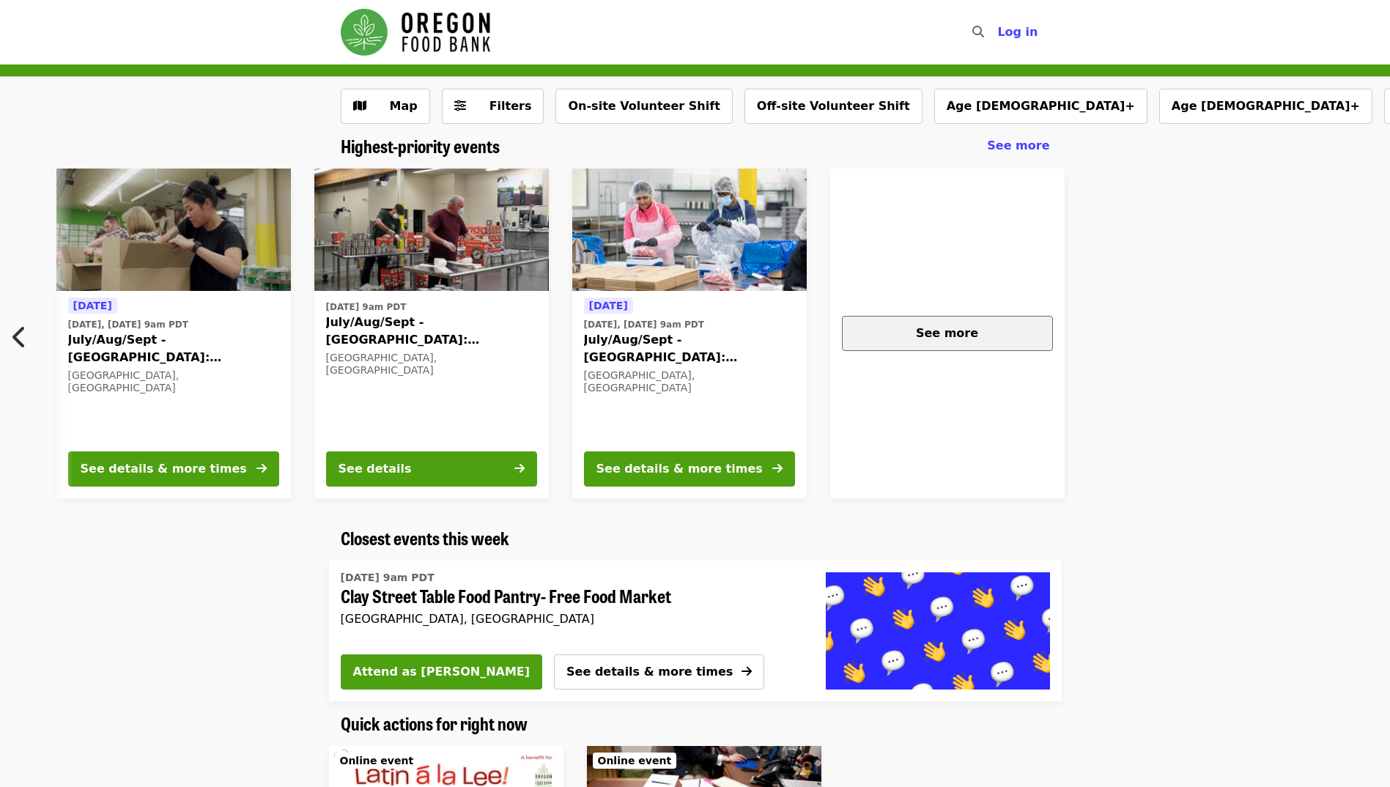
click at [951, 339] on span "See more" at bounding box center [947, 333] width 62 height 14
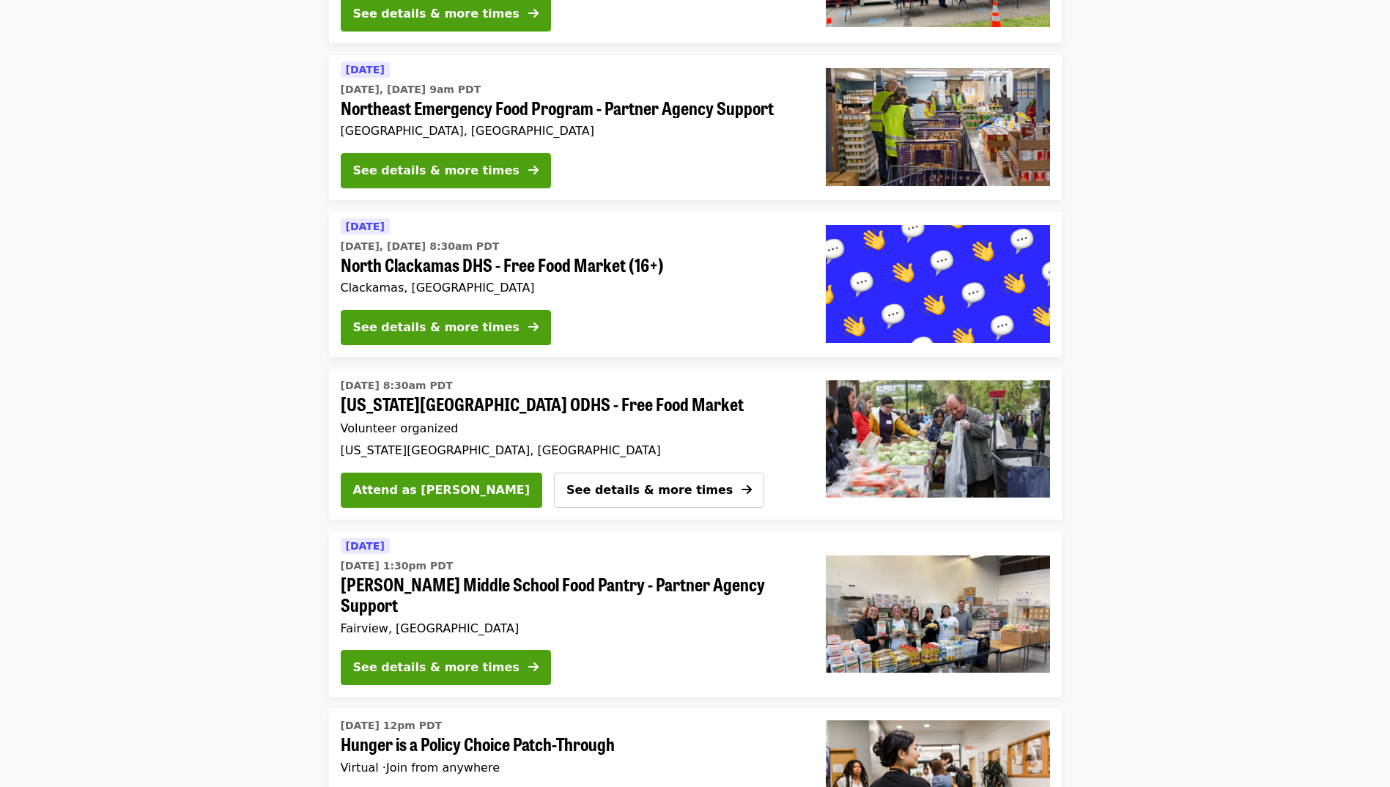
scroll to position [4471, 0]
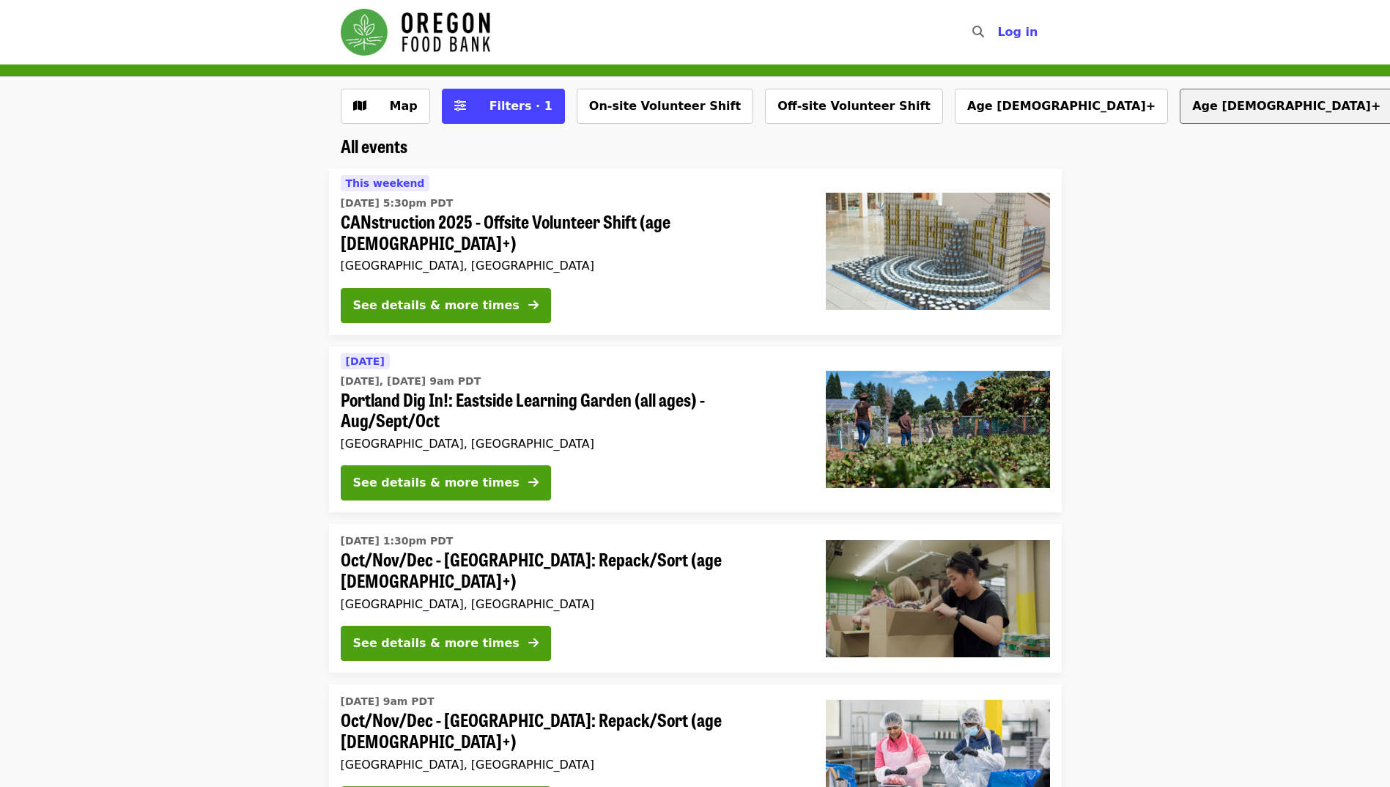
click at [1180, 102] on button "Age [DEMOGRAPHIC_DATA]+" at bounding box center [1286, 106] width 213 height 35
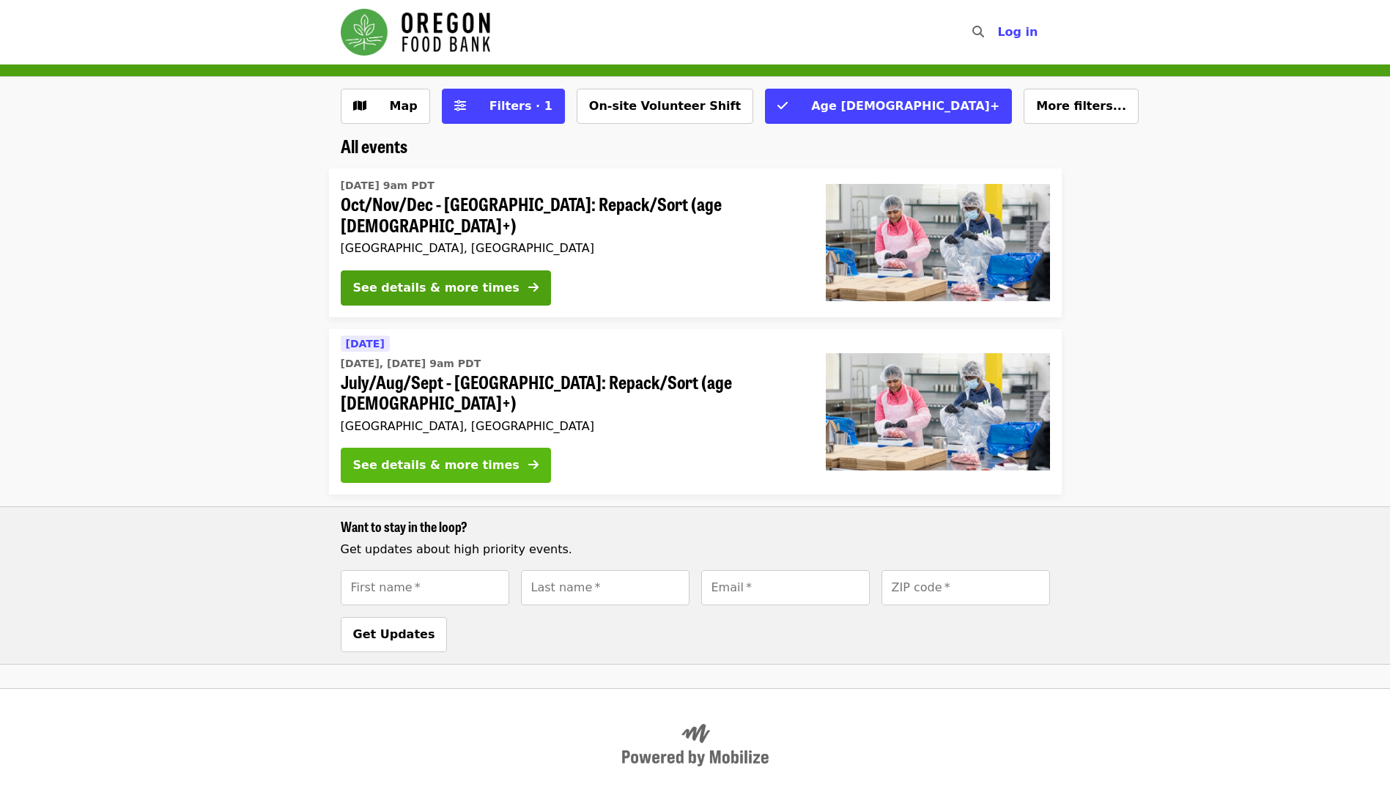
click at [471, 457] on div "See details & more times" at bounding box center [436, 466] width 166 height 18
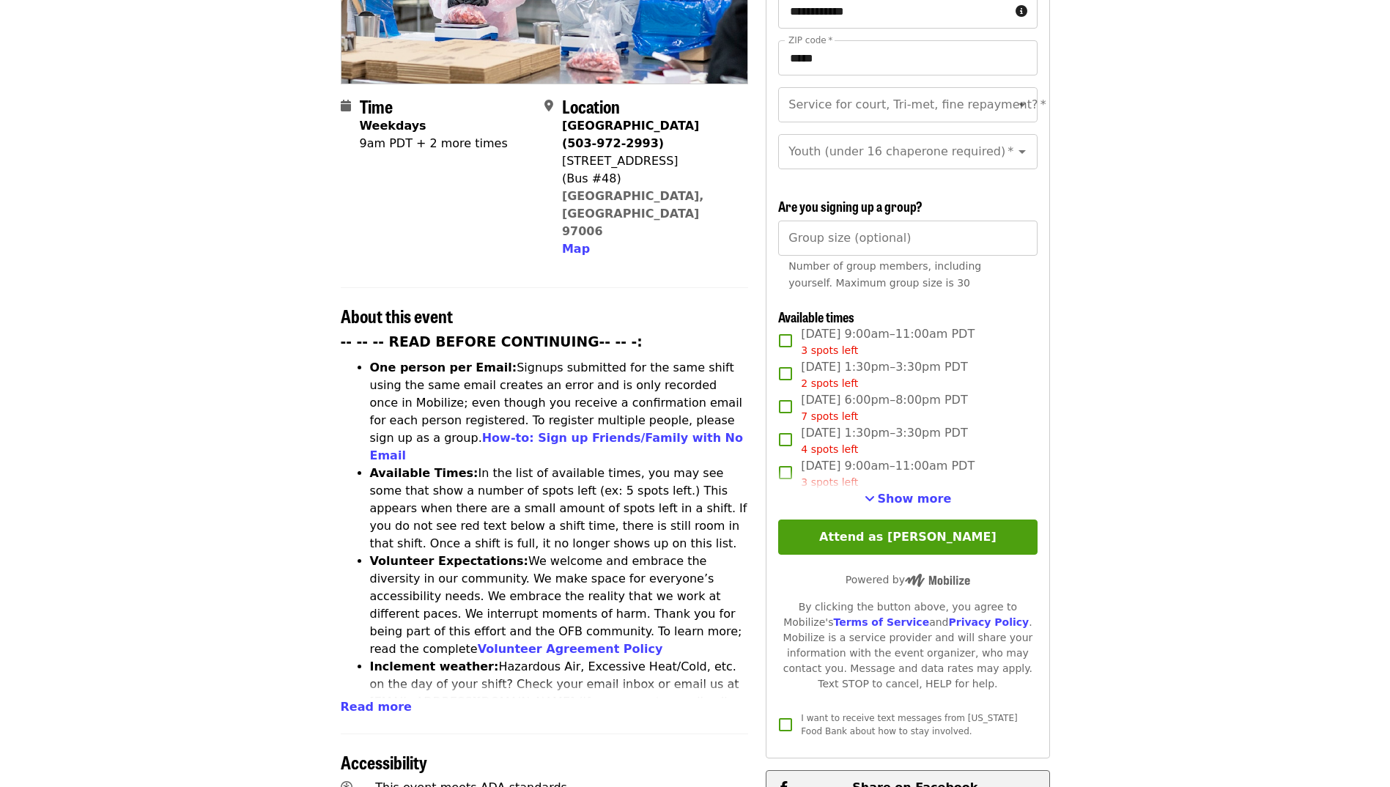
scroll to position [440, 0]
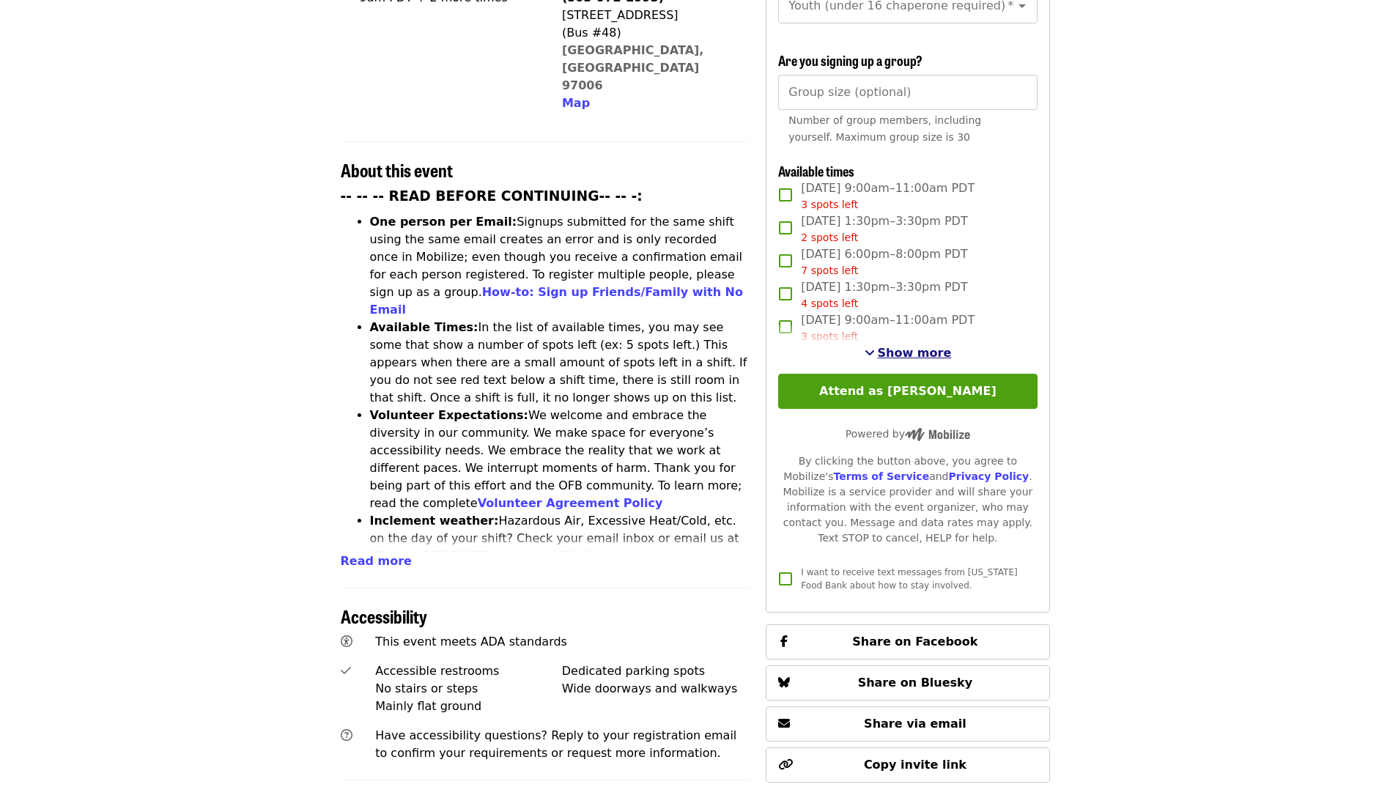
click at [914, 353] on span "Show more" at bounding box center [915, 353] width 74 height 14
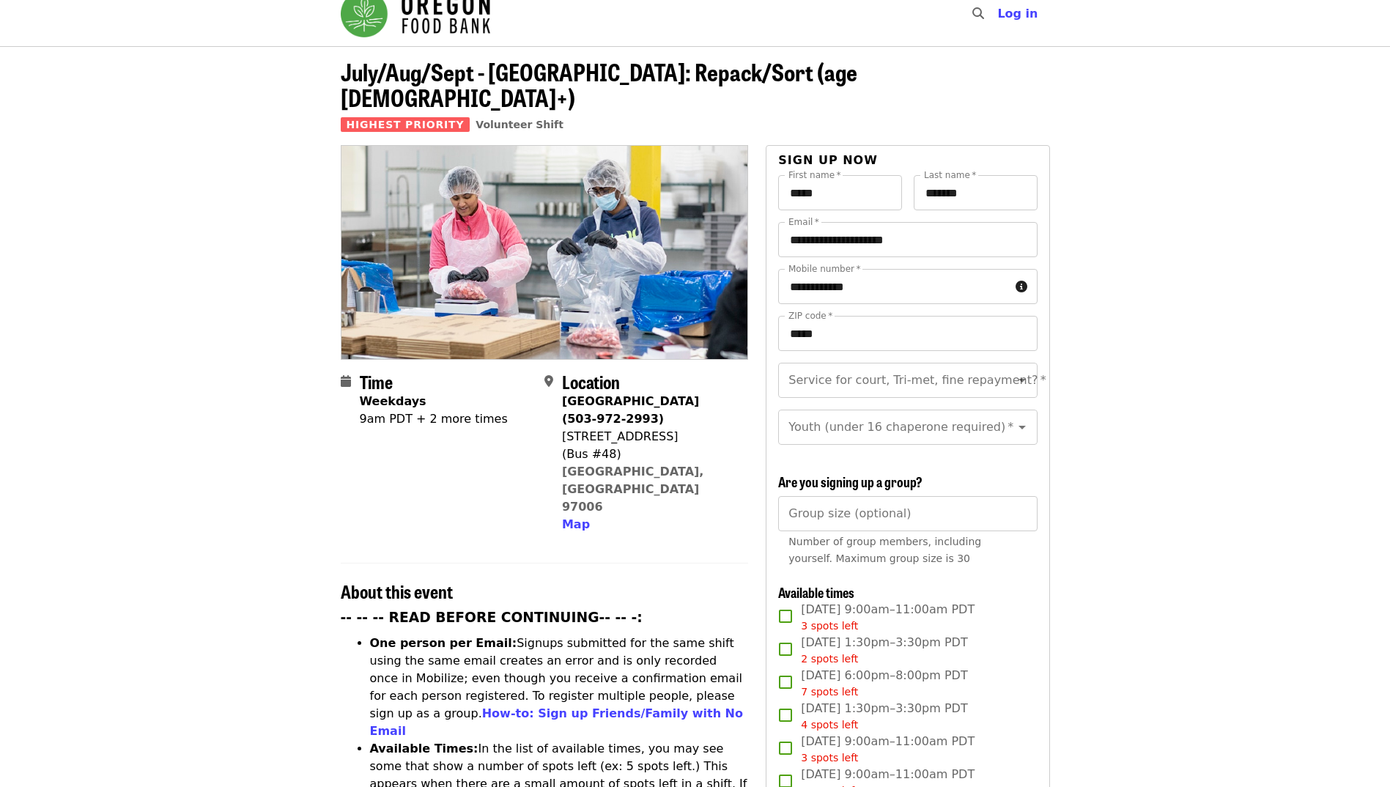
scroll to position [0, 0]
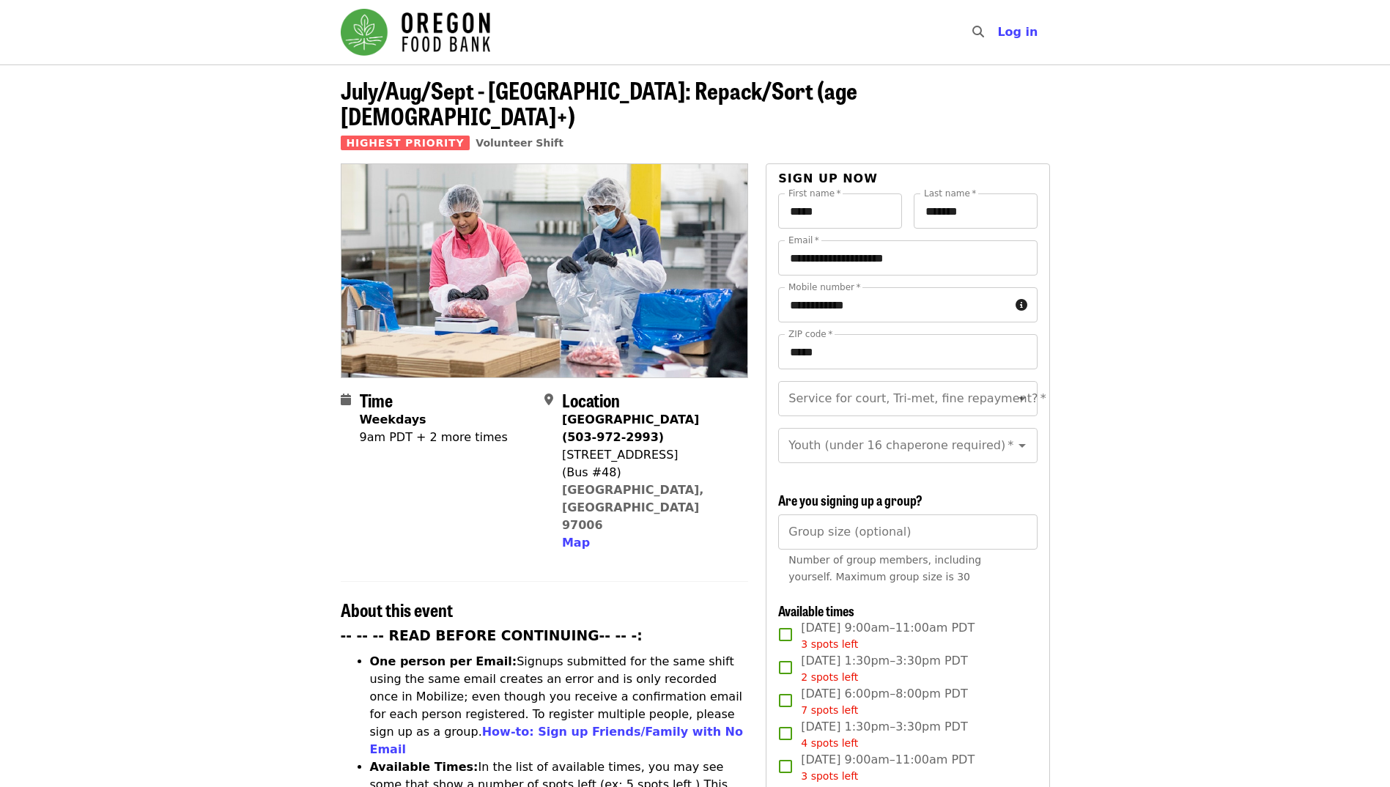
click at [449, 37] on img "Main navigation" at bounding box center [416, 32] width 150 height 47
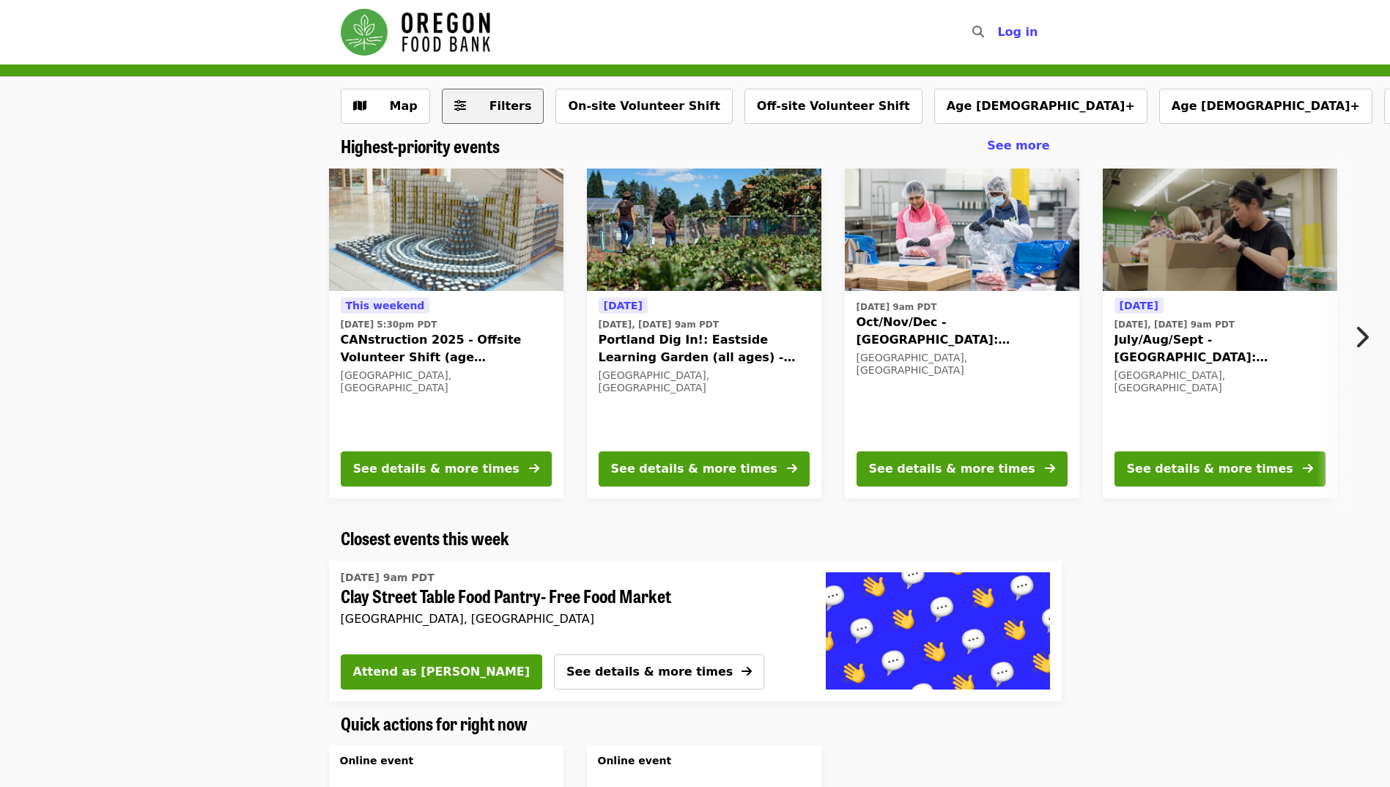
click at [511, 105] on span "Filters" at bounding box center [511, 106] width 43 height 14
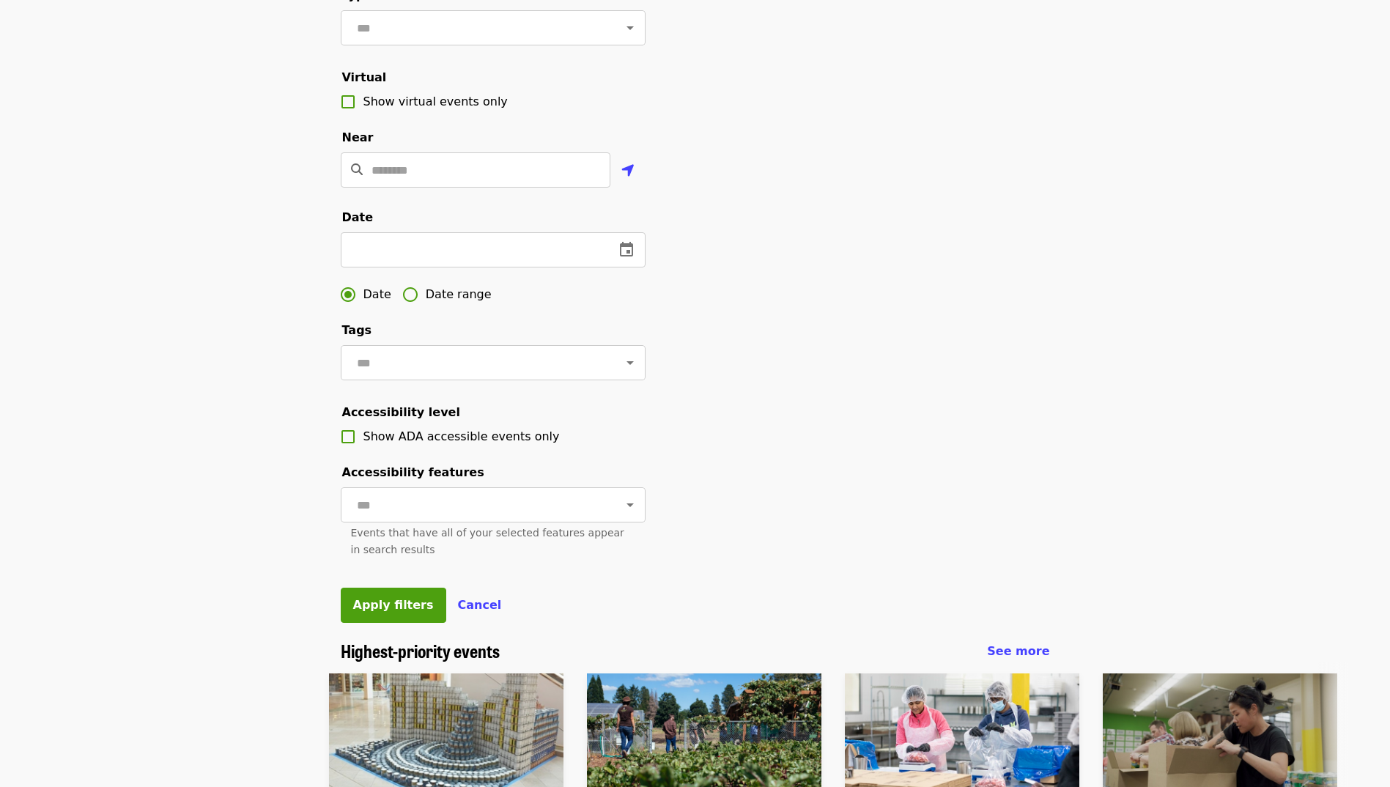
scroll to position [293, 0]
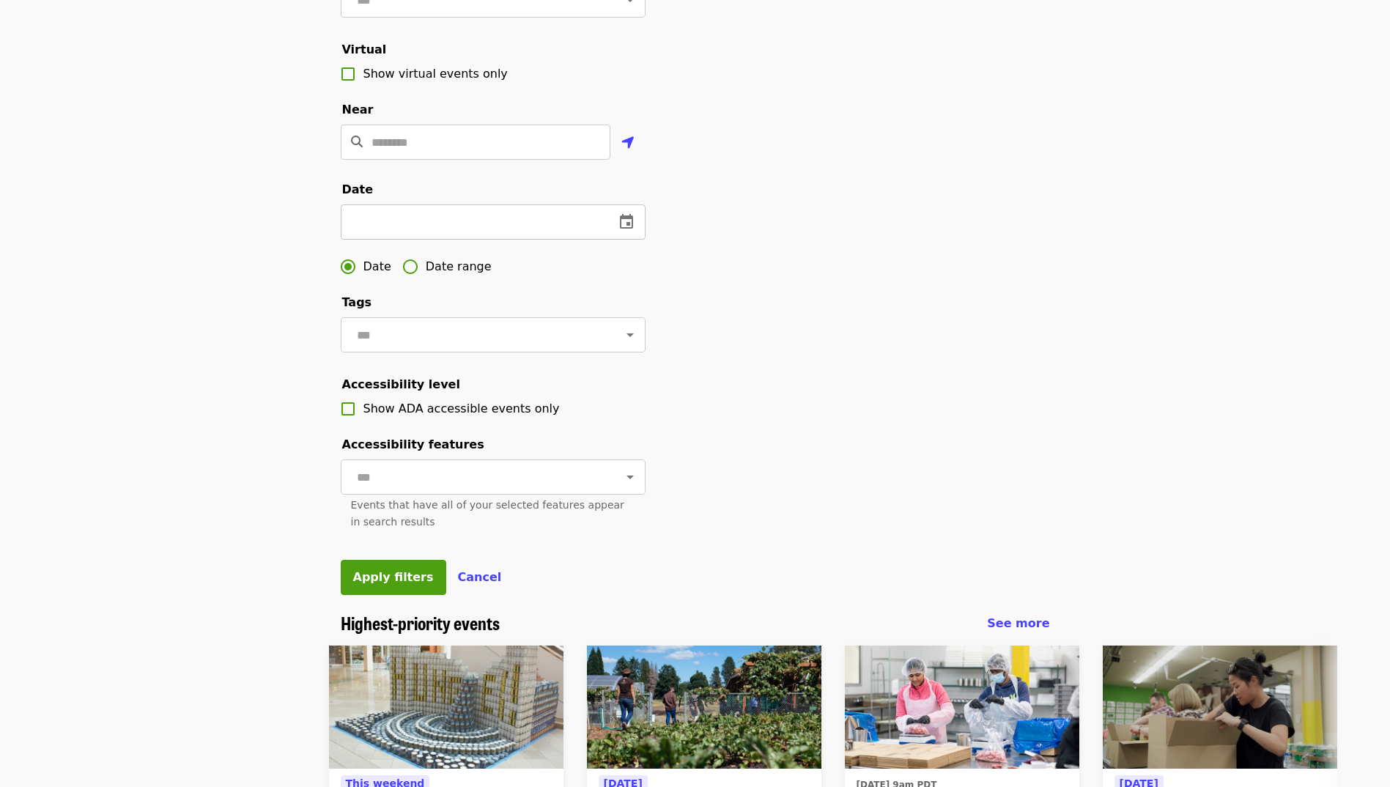
click at [624, 231] on icon "change date" at bounding box center [627, 222] width 18 height 18
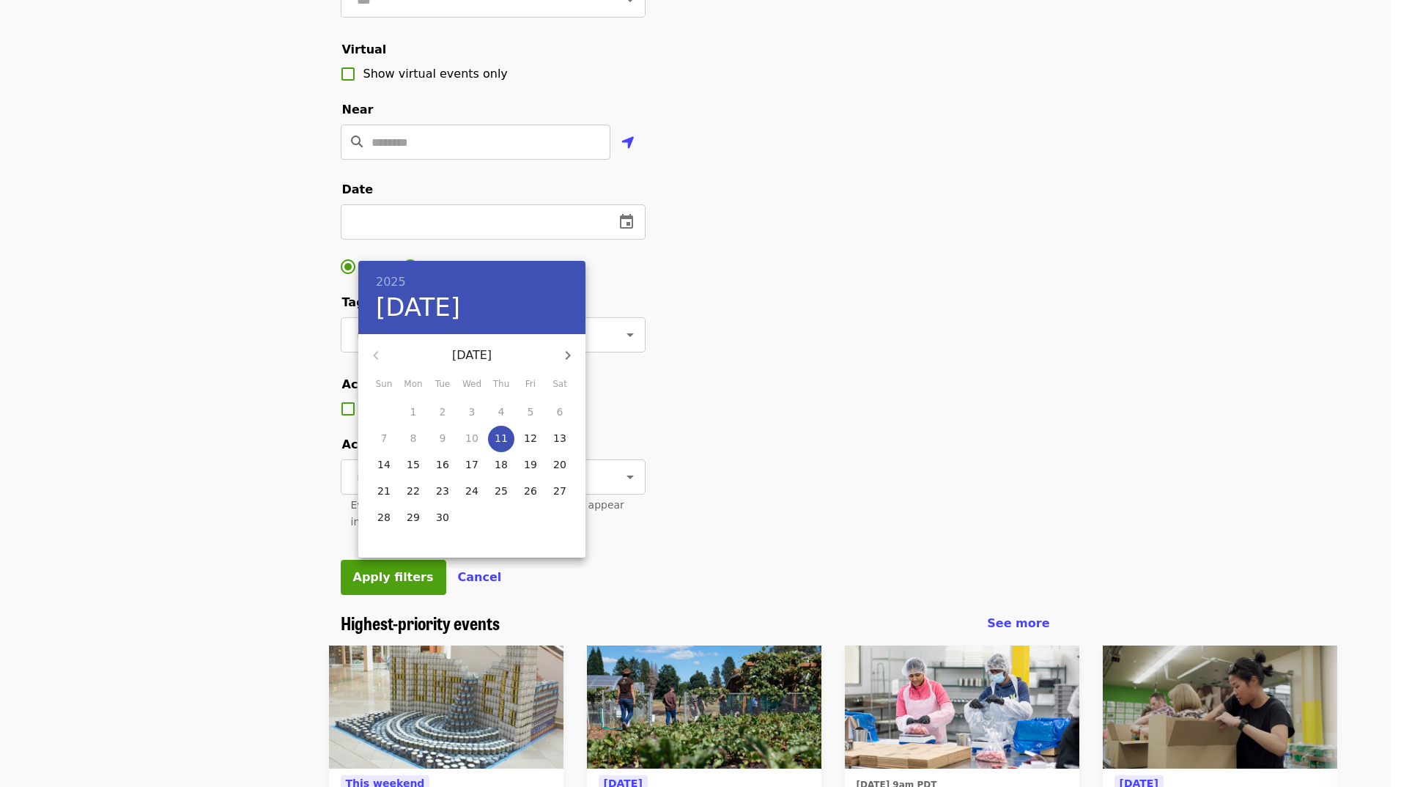
click at [949, 351] on div at bounding box center [700, 393] width 1401 height 787
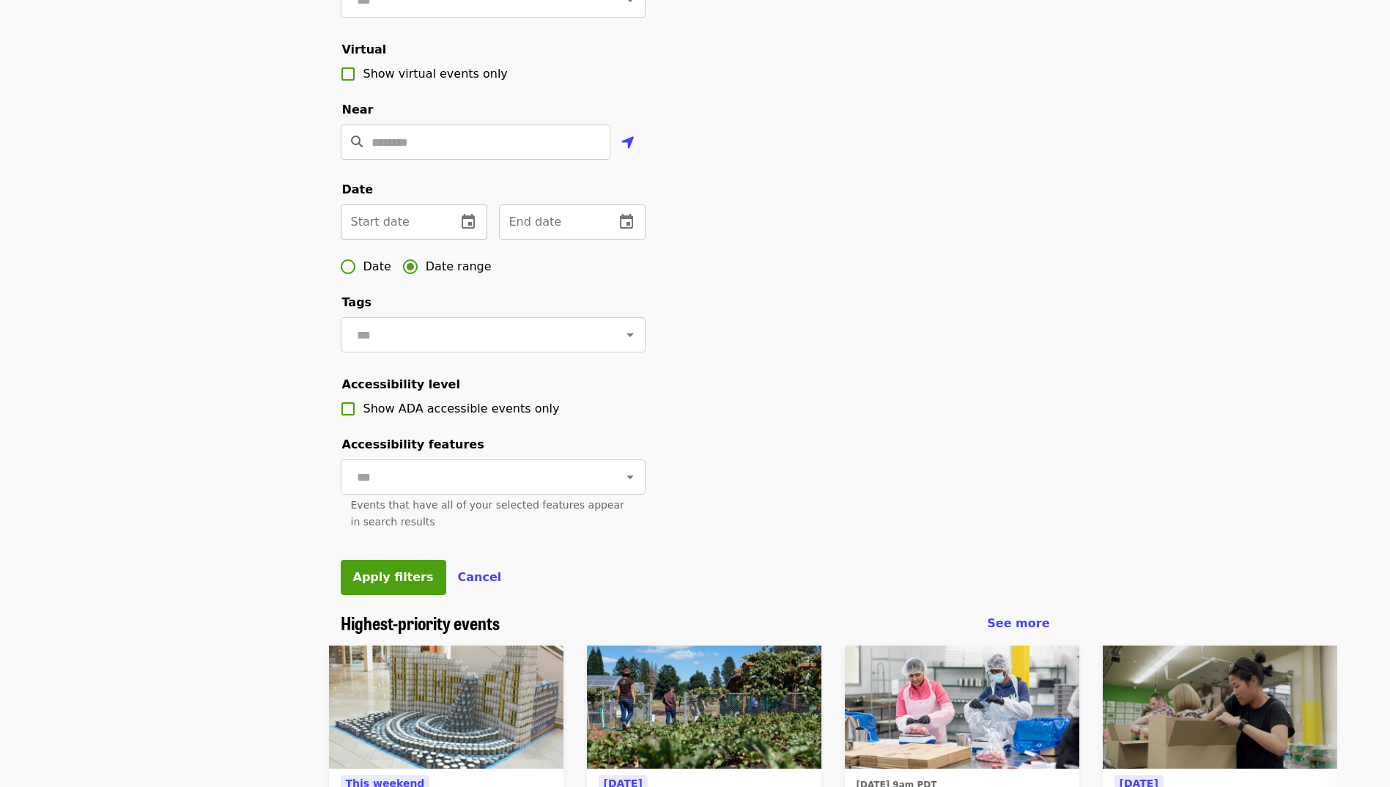
click at [462, 229] on icon "change date" at bounding box center [468, 221] width 13 height 15
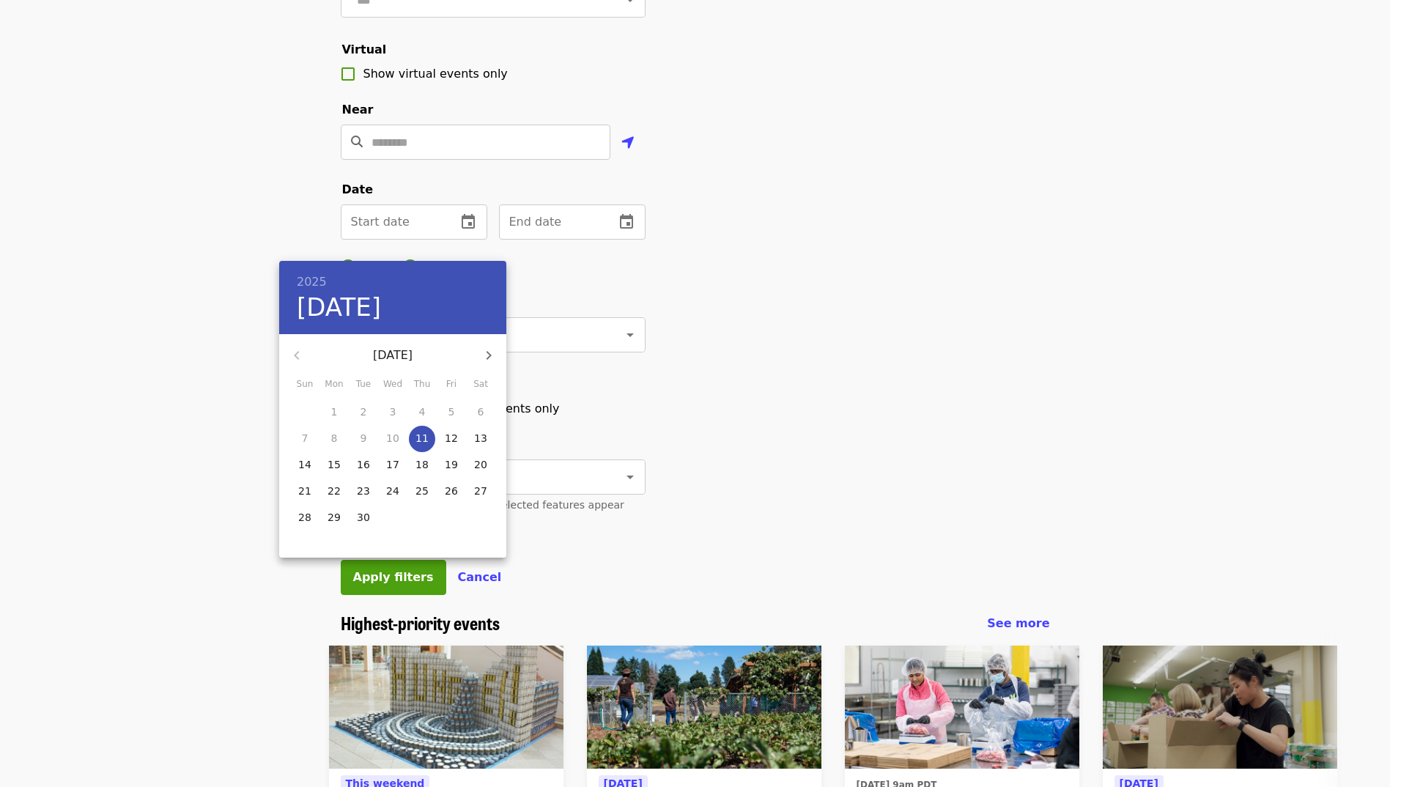
click at [487, 360] on icon "button" at bounding box center [489, 356] width 18 height 18
click at [394, 409] on p "1" at bounding box center [393, 412] width 7 height 15
type input "**********"
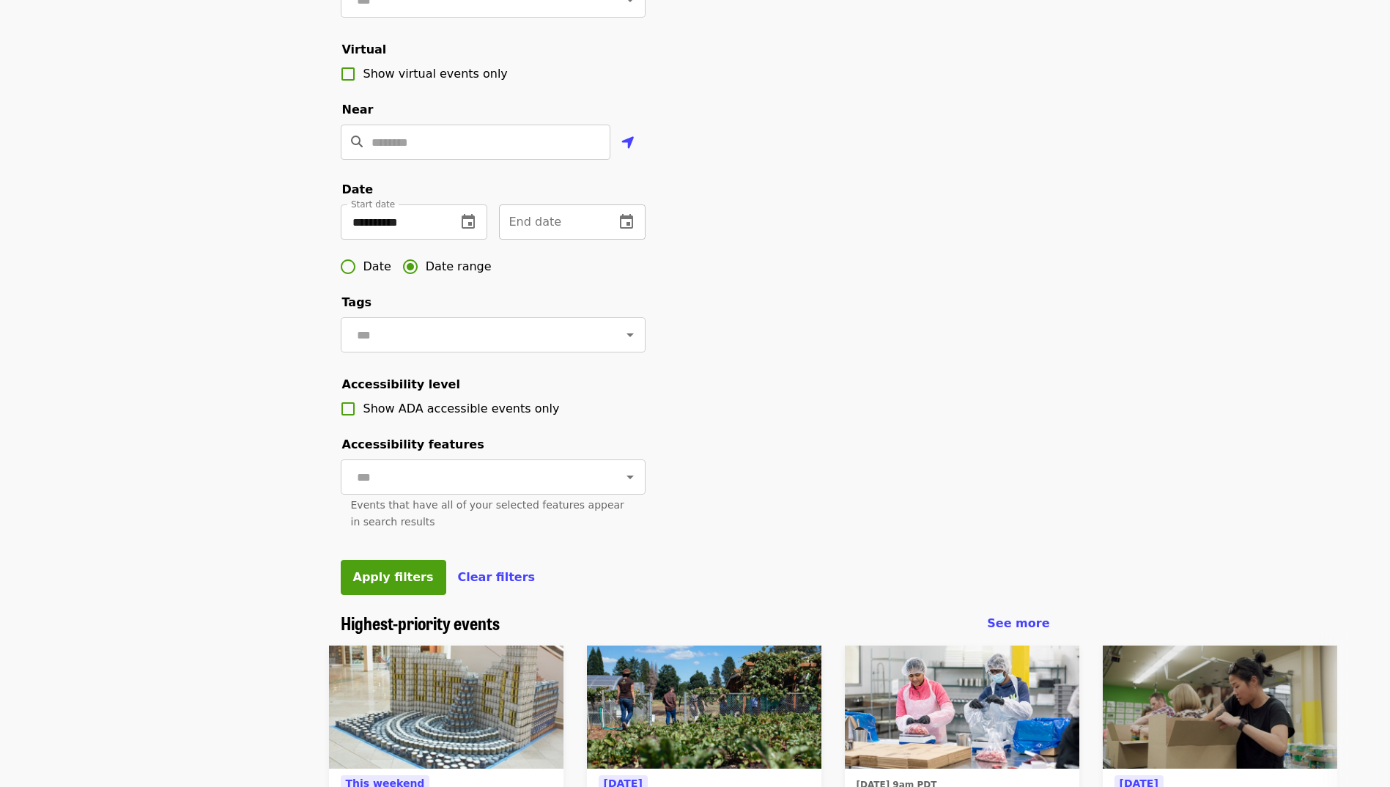
click at [630, 229] on icon "change date" at bounding box center [626, 221] width 13 height 15
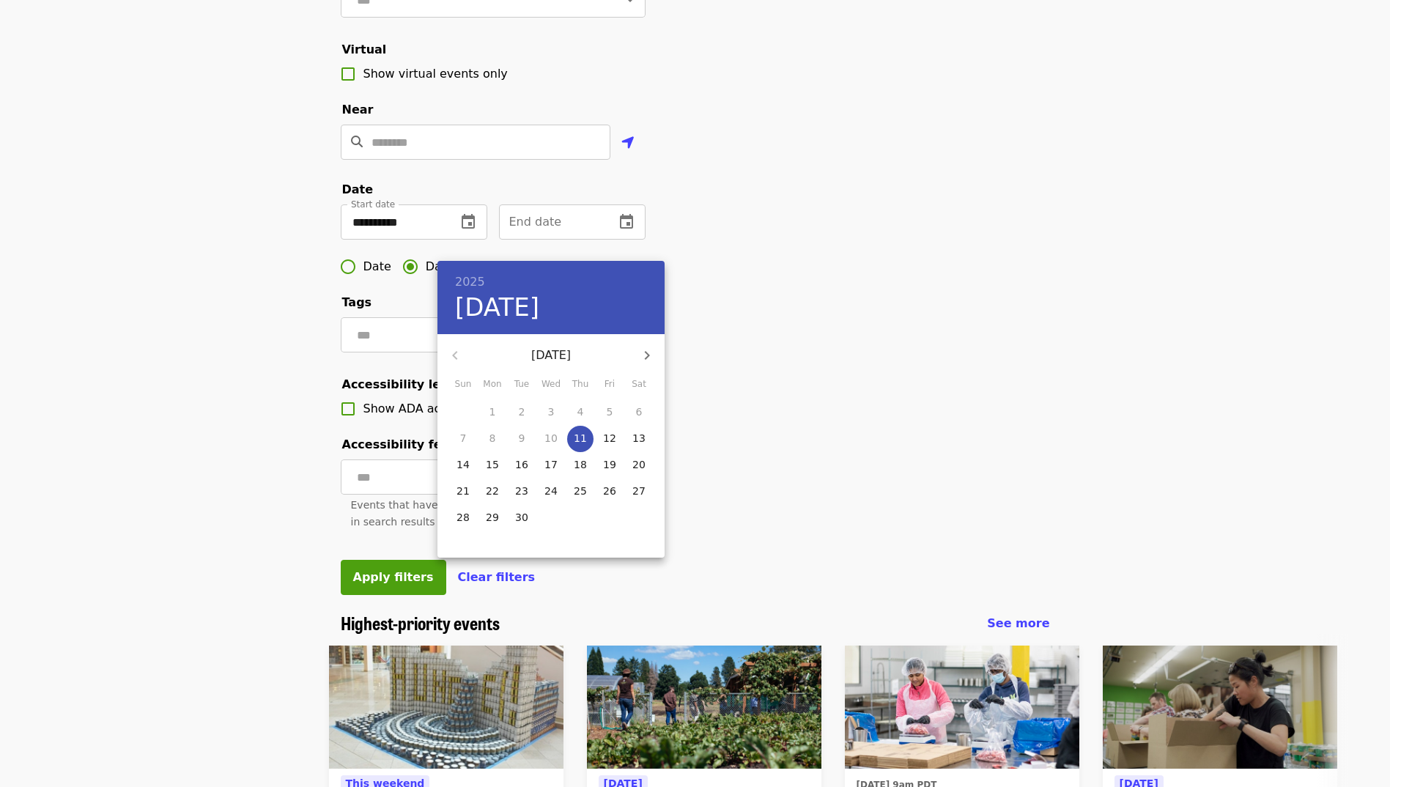
click at [643, 352] on icon "button" at bounding box center [647, 356] width 18 height 18
click at [643, 353] on icon "button" at bounding box center [647, 356] width 18 height 18
click at [651, 353] on icon "button" at bounding box center [647, 356] width 18 height 18
click at [610, 436] on p "9" at bounding box center [610, 438] width 7 height 15
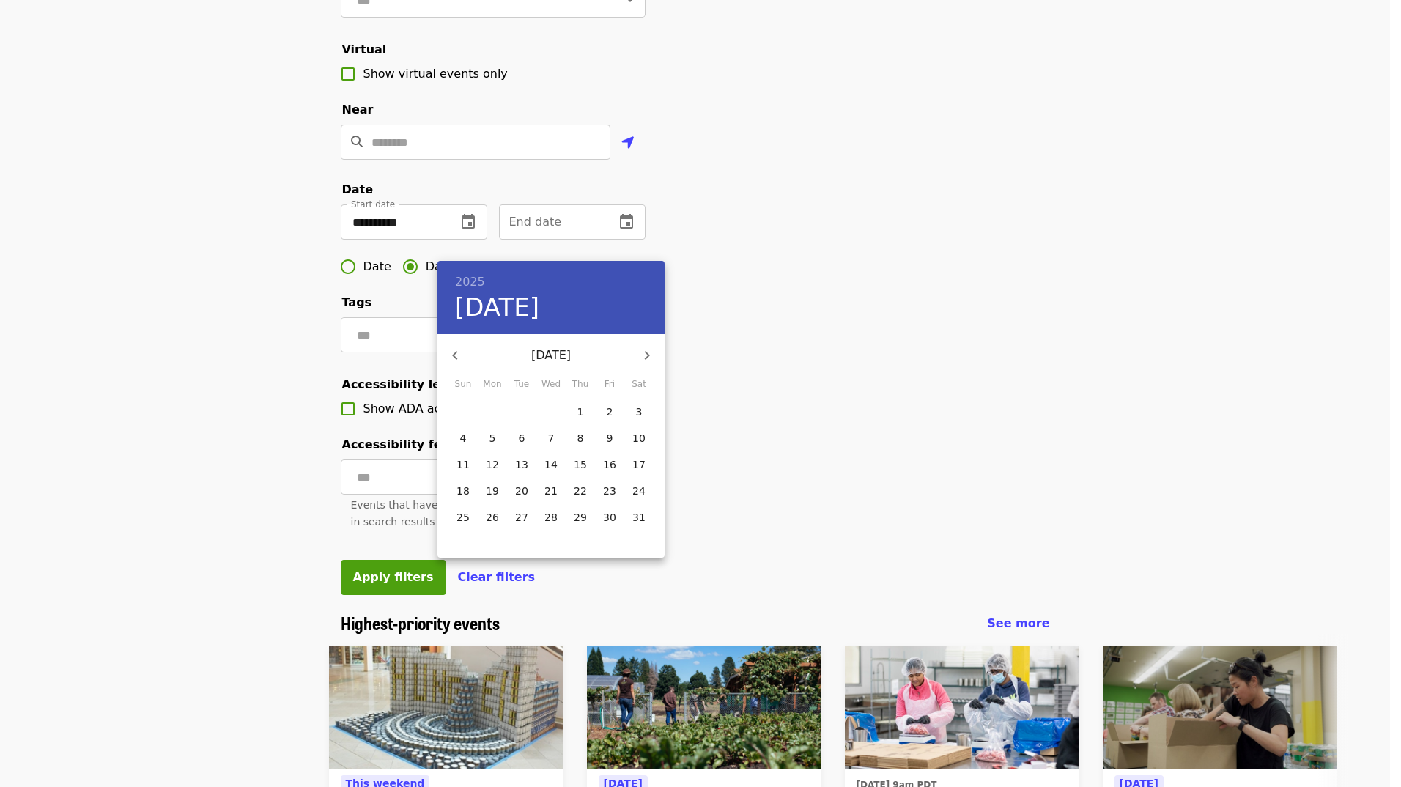
type input "**********"
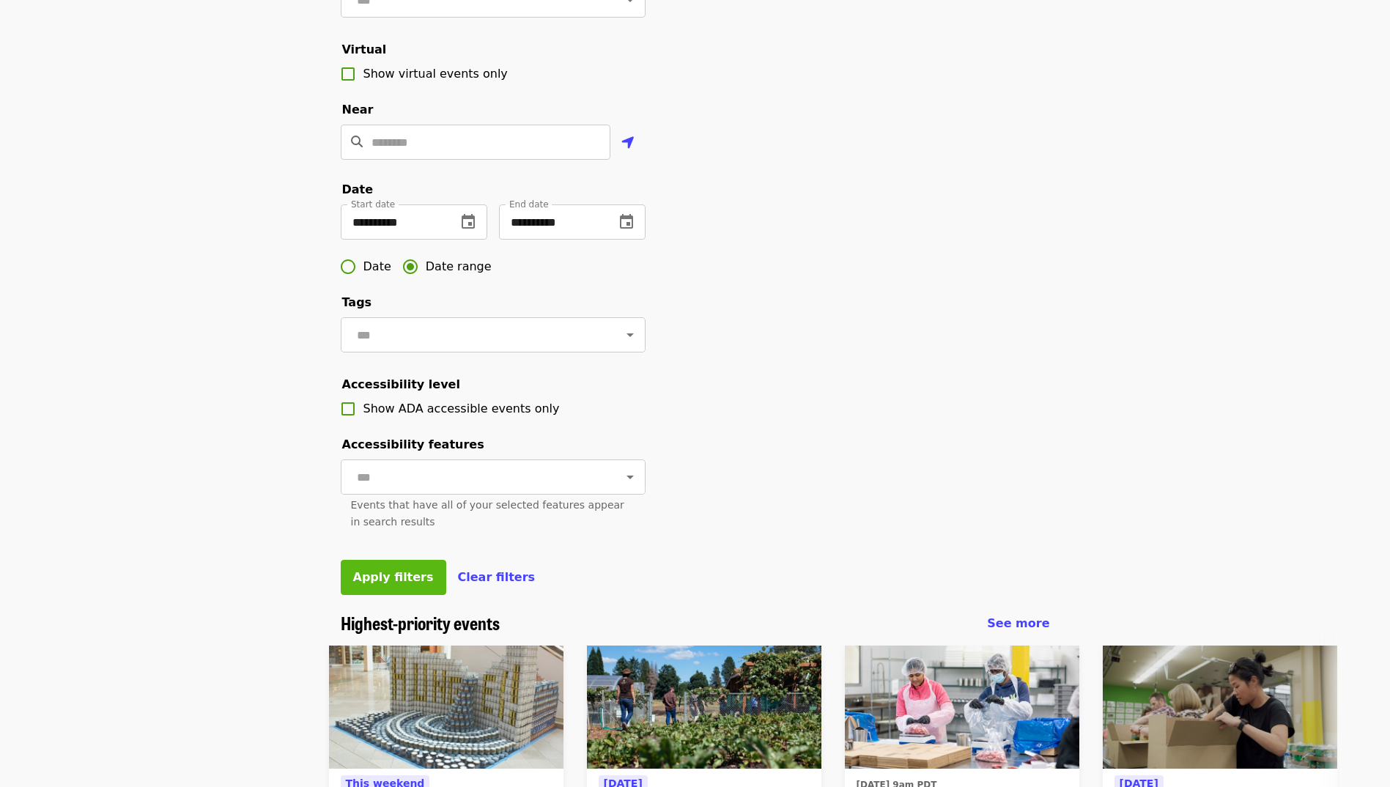
click at [385, 584] on span "Apply filters" at bounding box center [393, 577] width 81 height 14
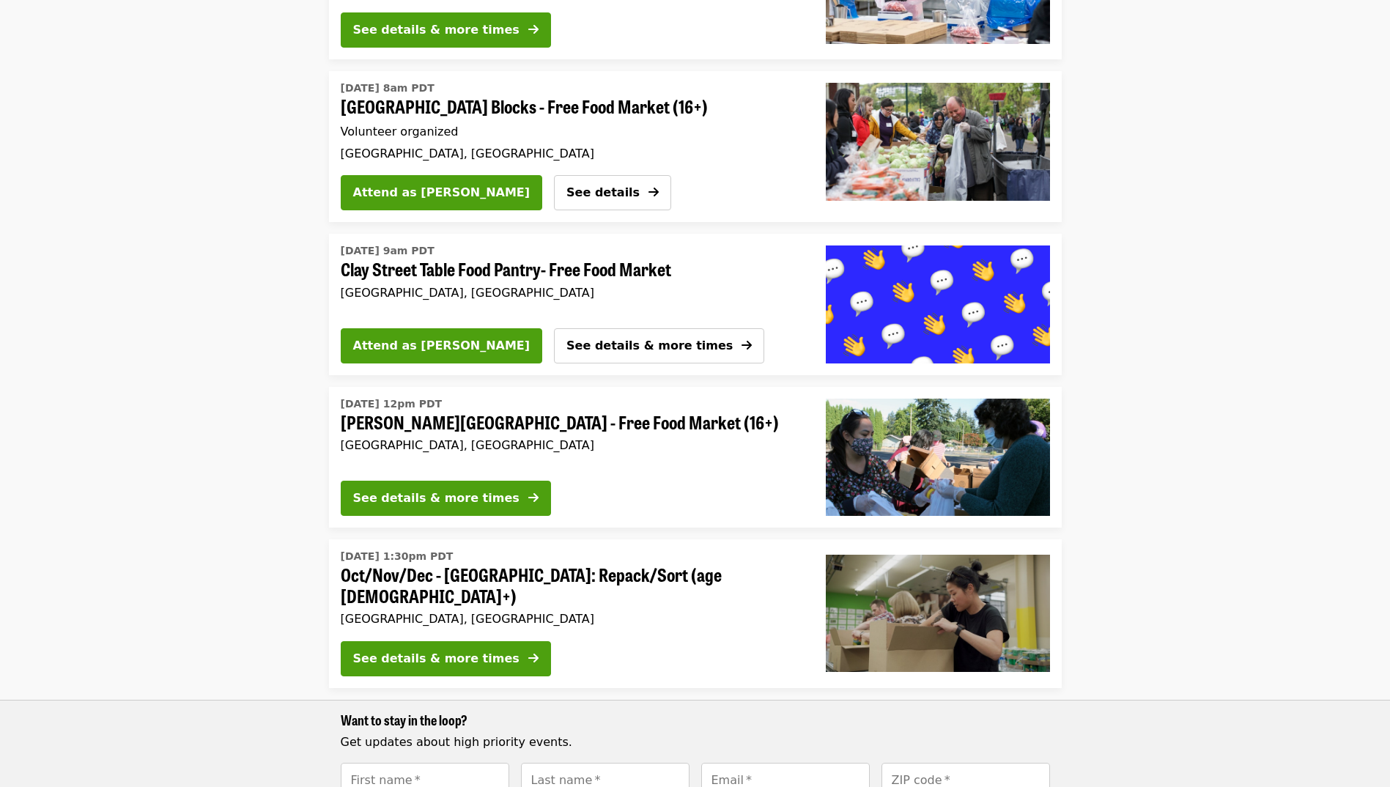
scroll to position [440, 0]
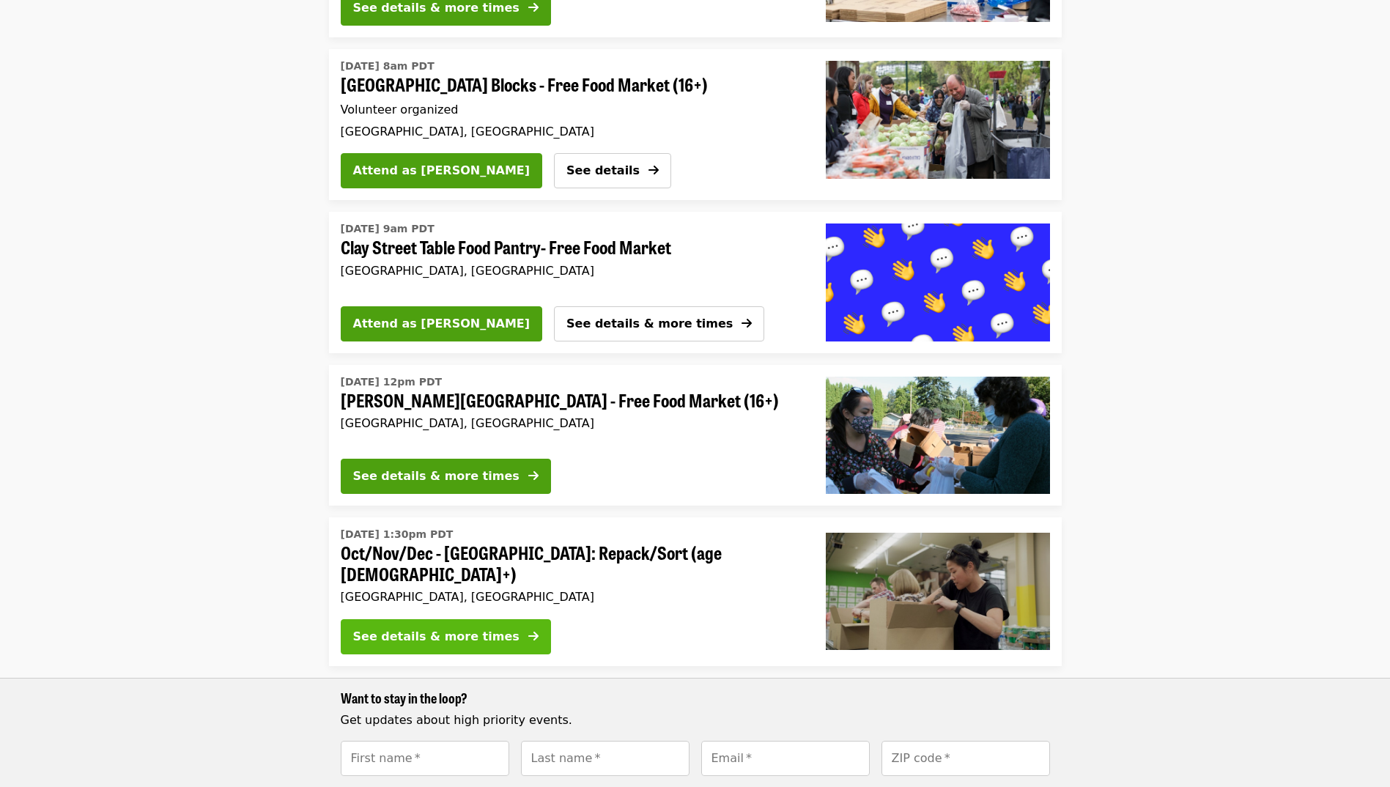
click at [493, 619] on button "See details & more times" at bounding box center [446, 636] width 210 height 35
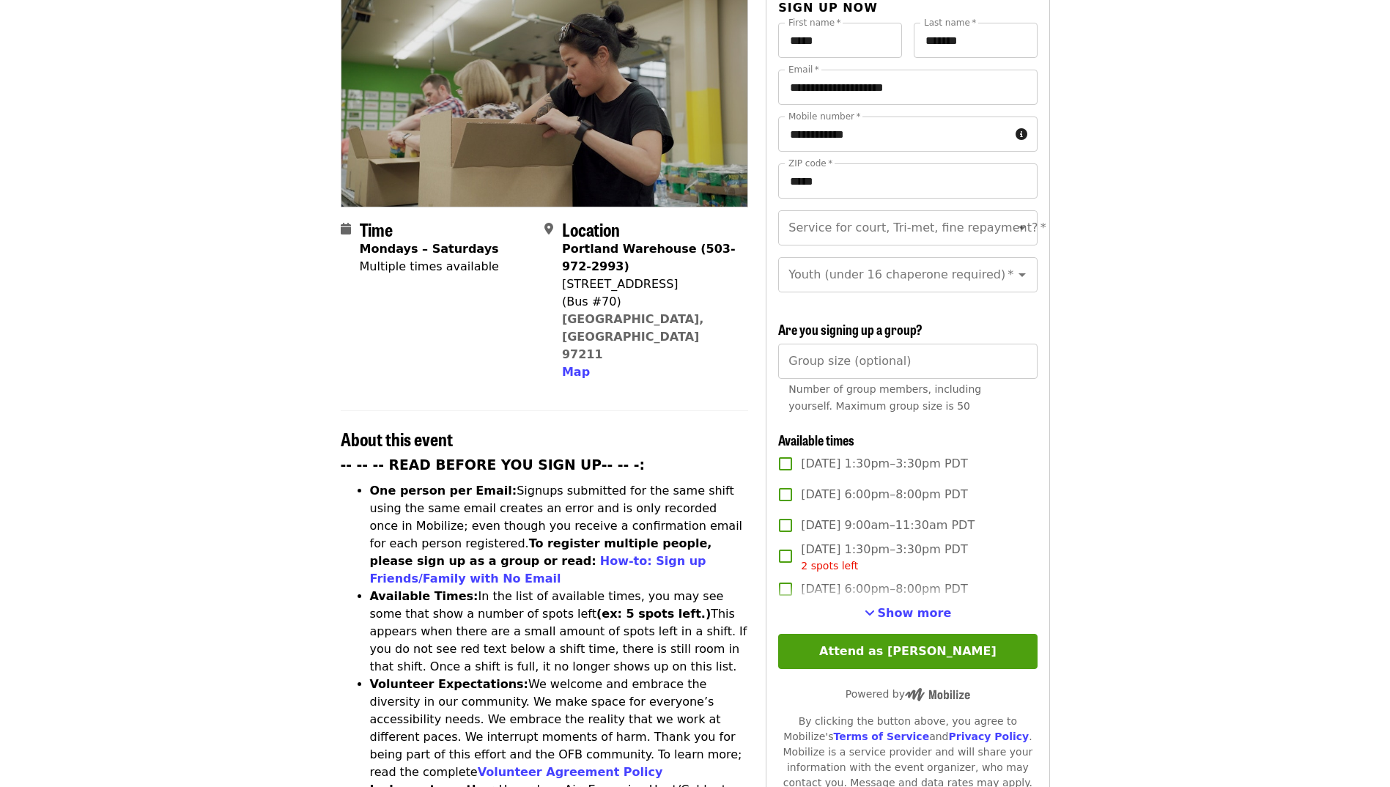
scroll to position [293, 0]
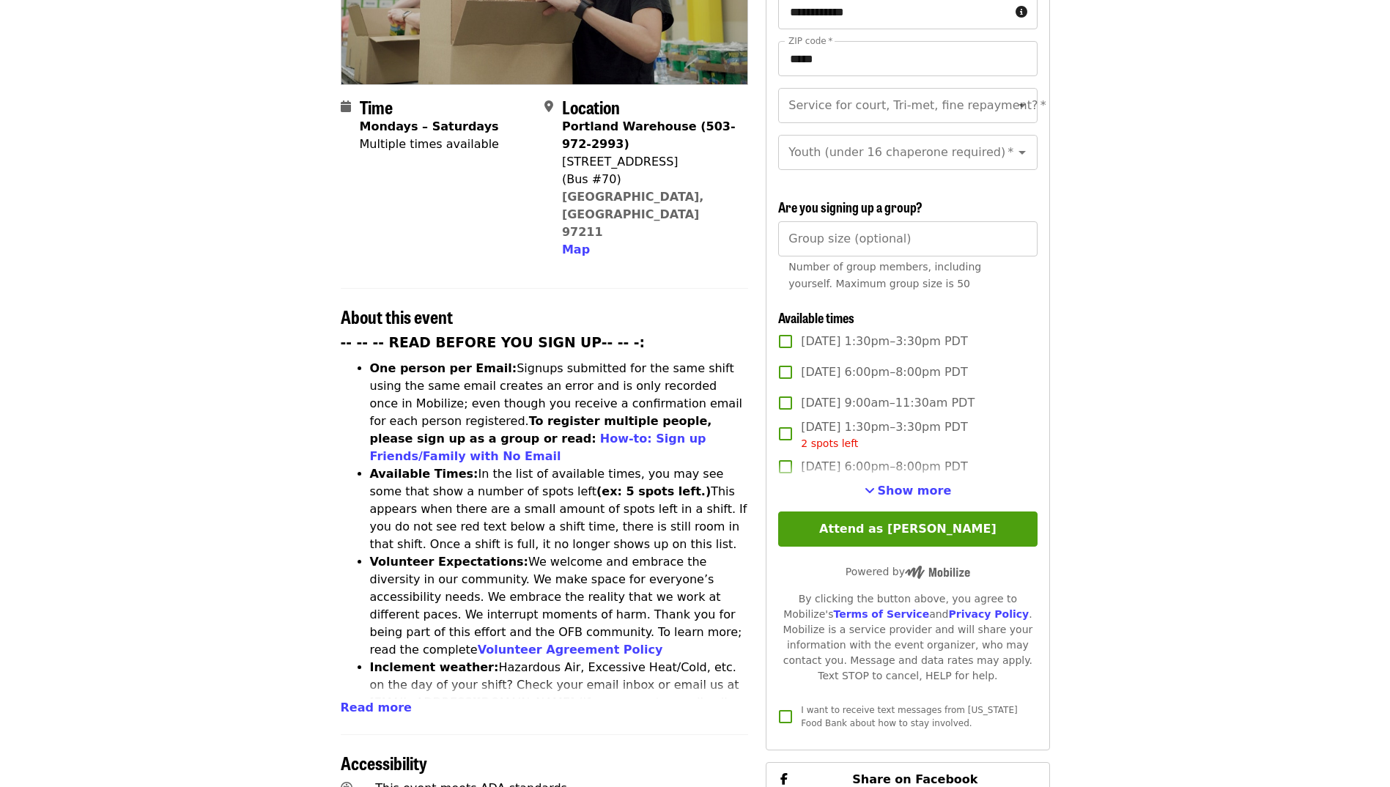
drag, startPoint x: 944, startPoint y: 488, endPoint x: 934, endPoint y: 488, distance: 9.5
click at [942, 488] on span "Show more" at bounding box center [915, 491] width 74 height 14
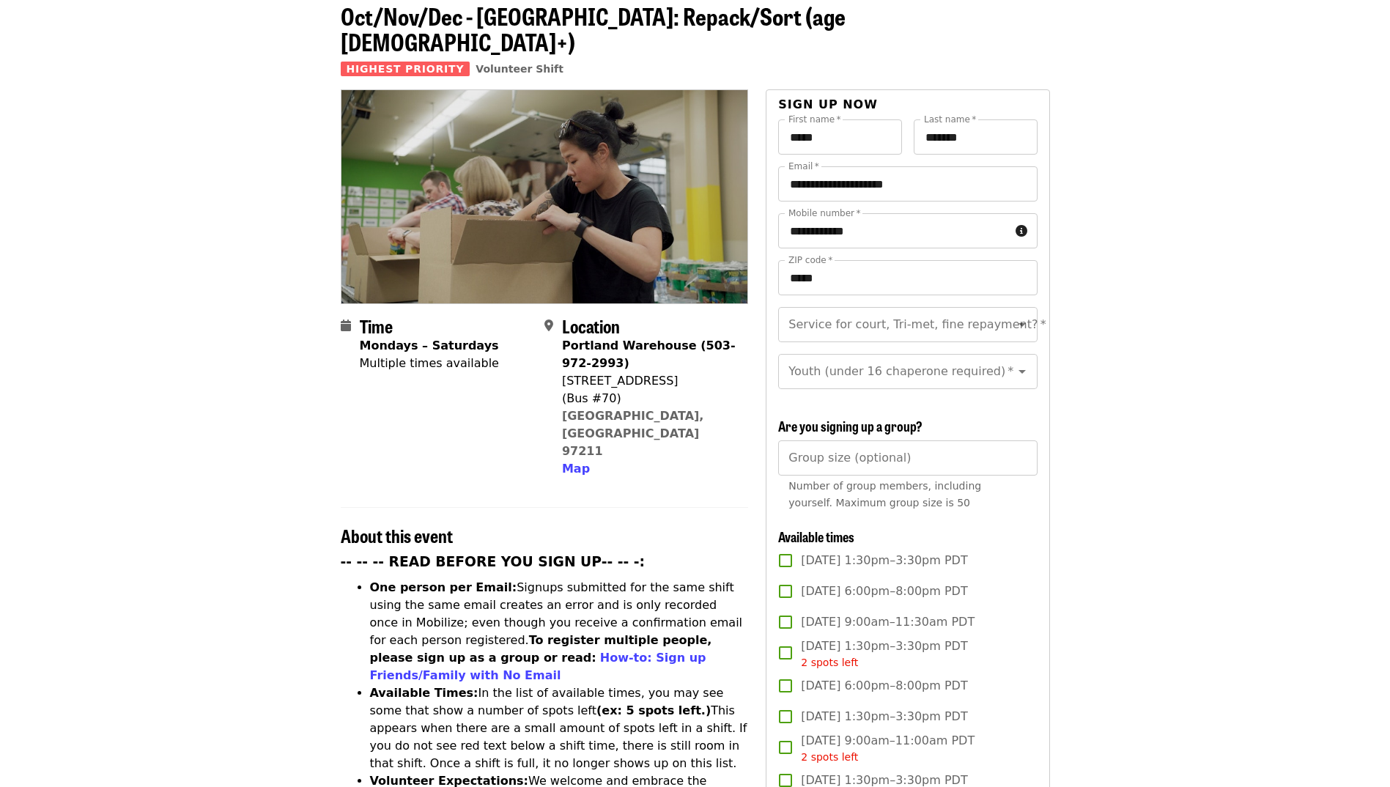
scroll to position [0, 0]
